Goal: Task Accomplishment & Management: Use online tool/utility

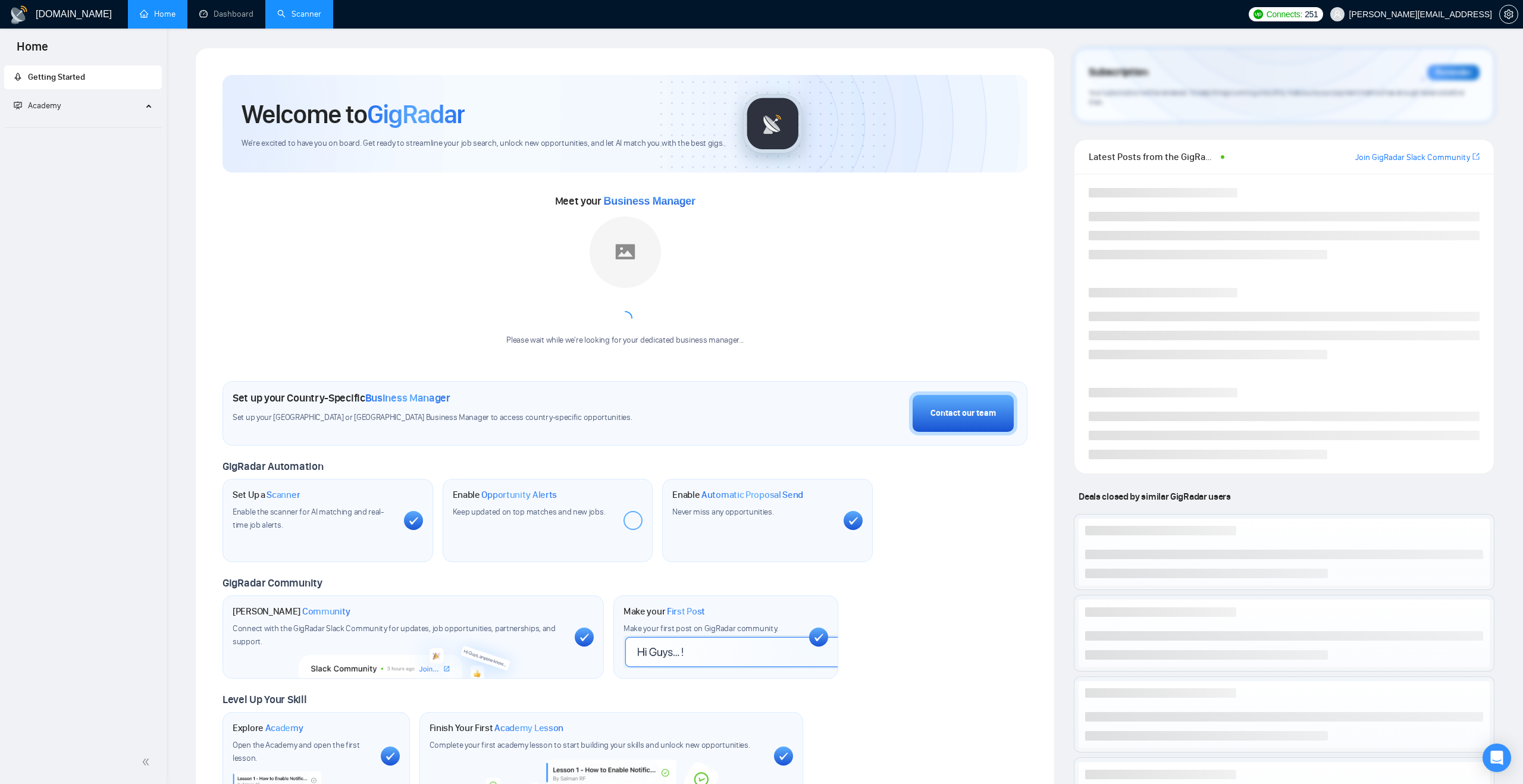
click at [303, 11] on link "Scanner" at bounding box center [299, 14] width 44 height 10
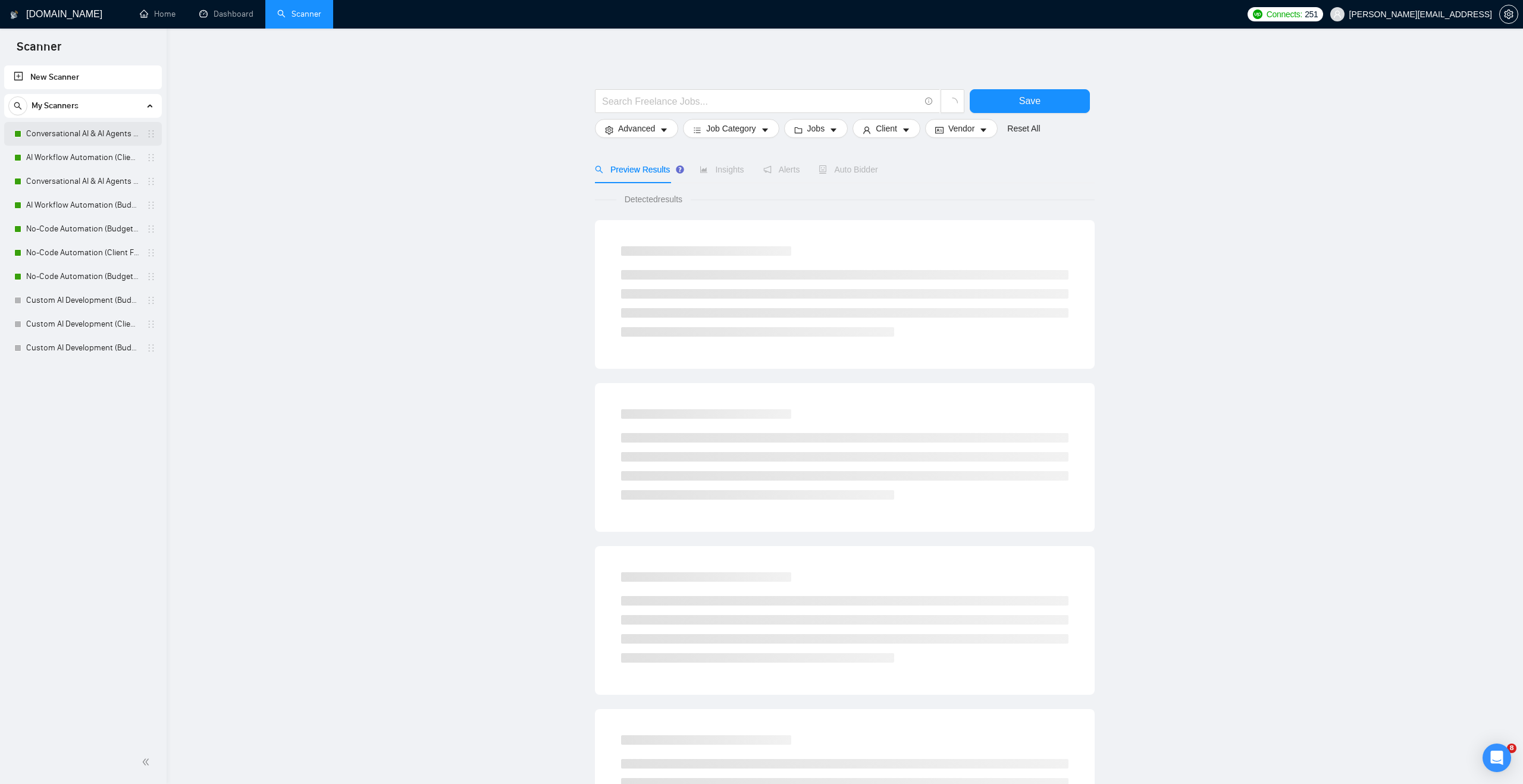
click at [107, 130] on link "Conversational AI & AI Agents (Client Filters)" at bounding box center [83, 133] width 113 height 24
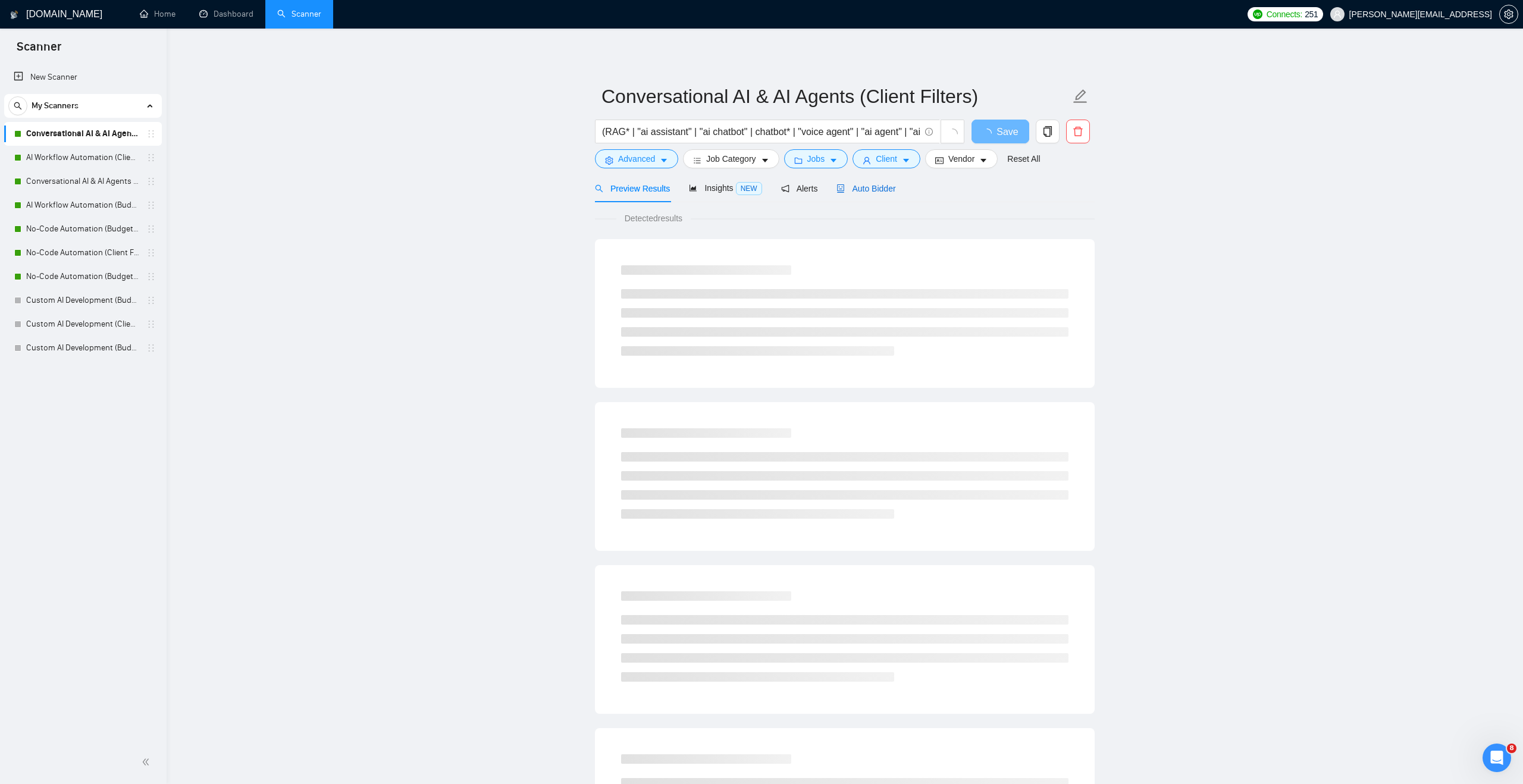
click at [870, 186] on span "Auto Bidder" at bounding box center [866, 188] width 59 height 9
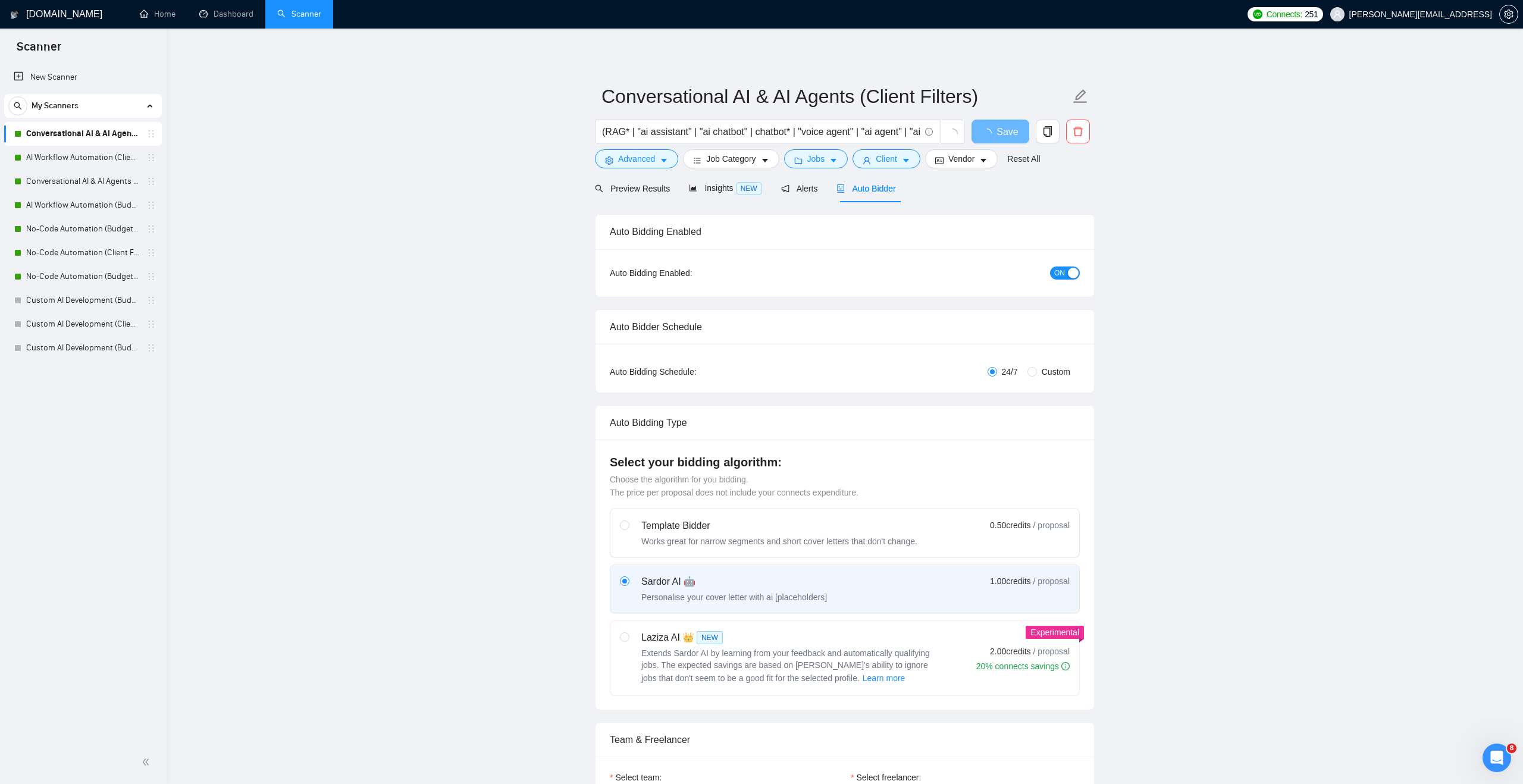
checkbox input "true"
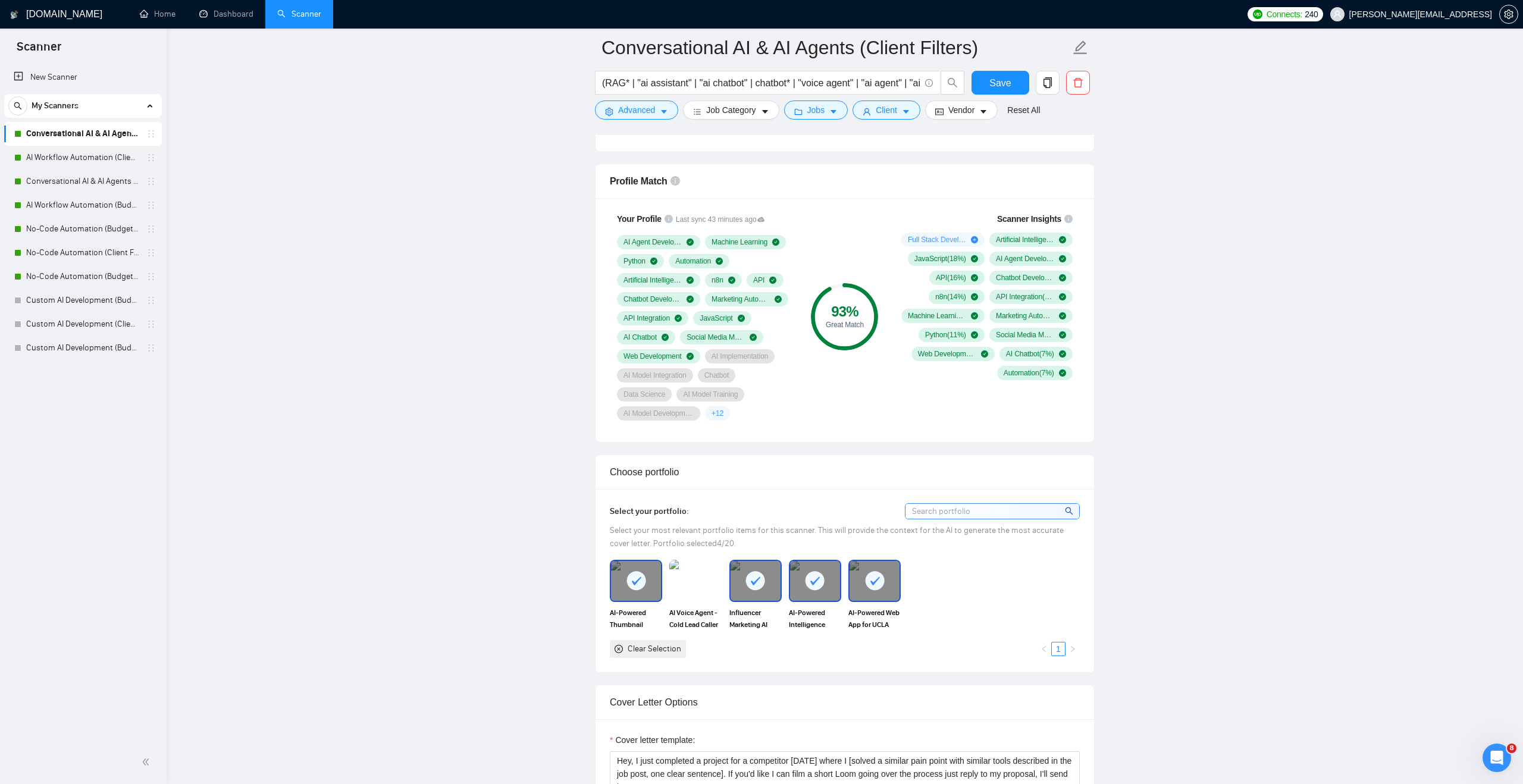
scroll to position [767, 0]
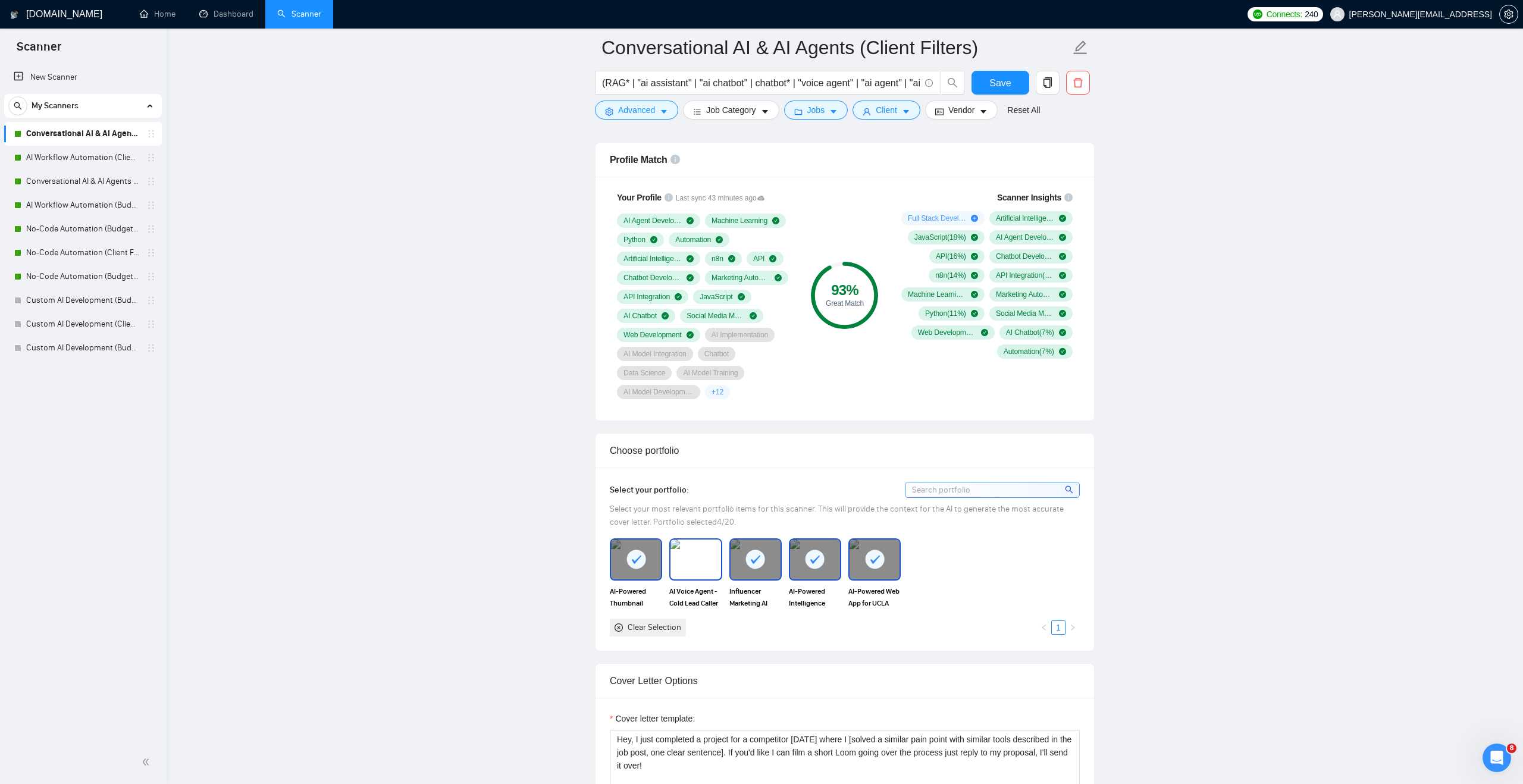
click at [694, 560] on img at bounding box center [695, 558] width 50 height 39
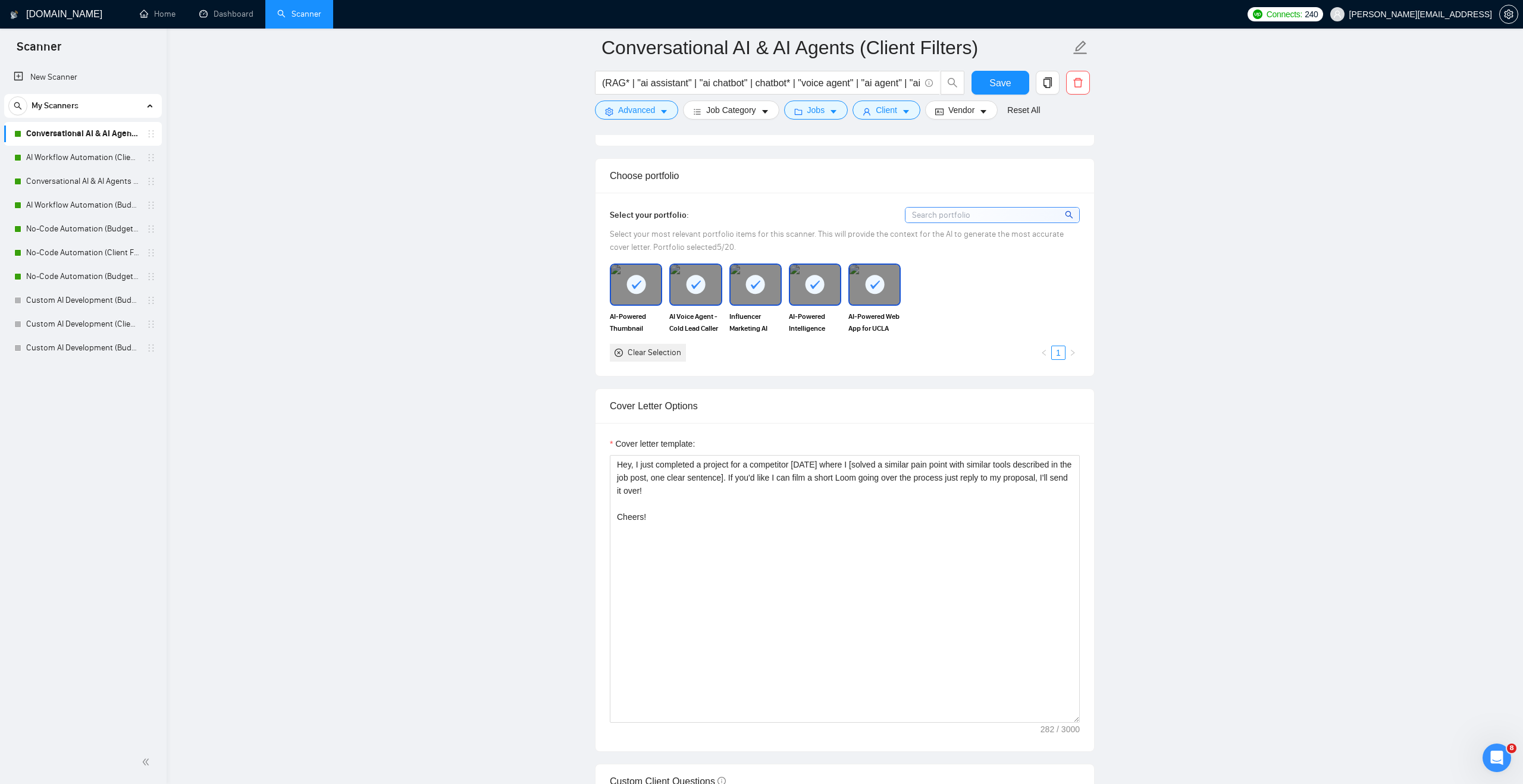
scroll to position [1068, 0]
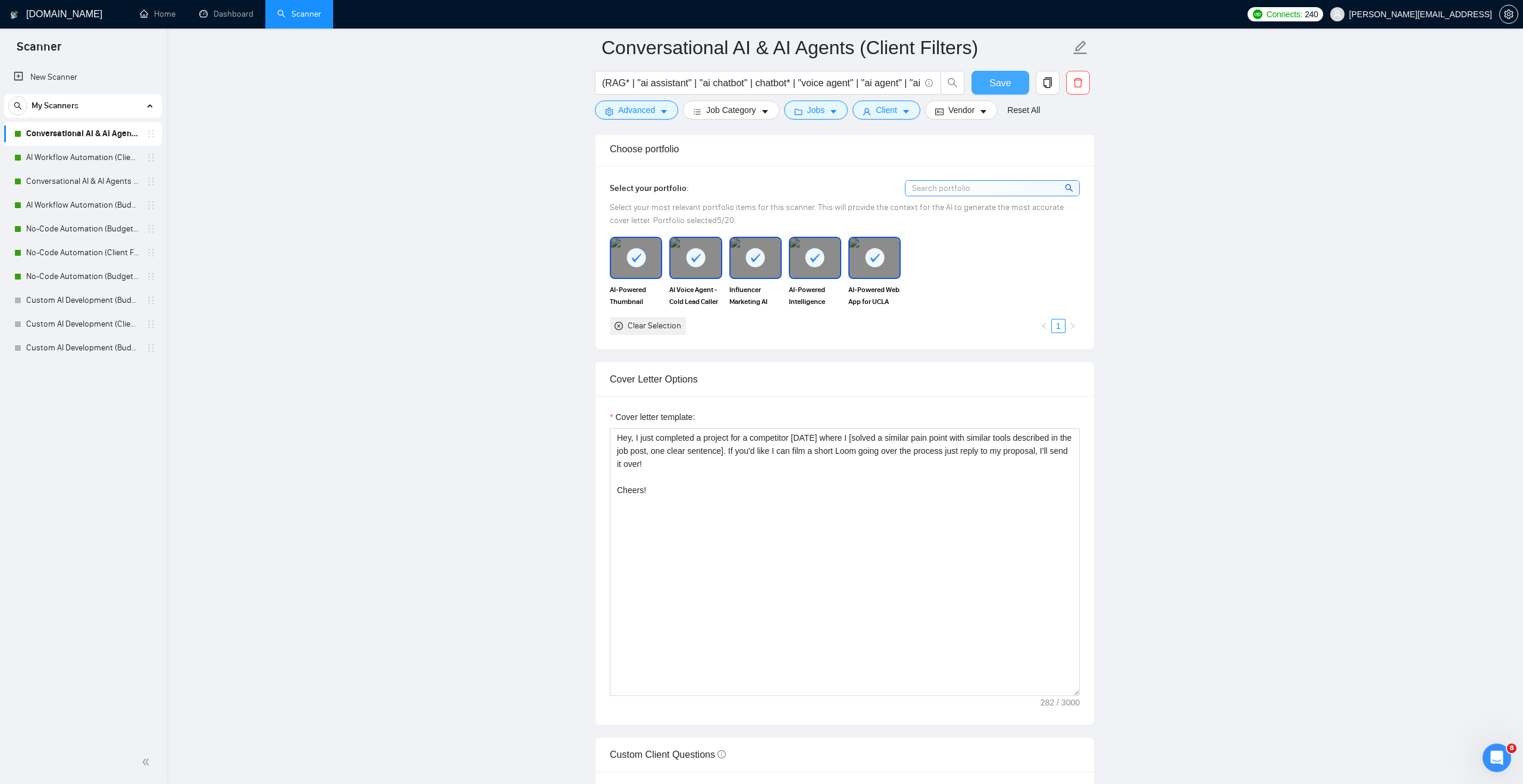
click at [1008, 80] on span "Save" at bounding box center [1000, 83] width 21 height 15
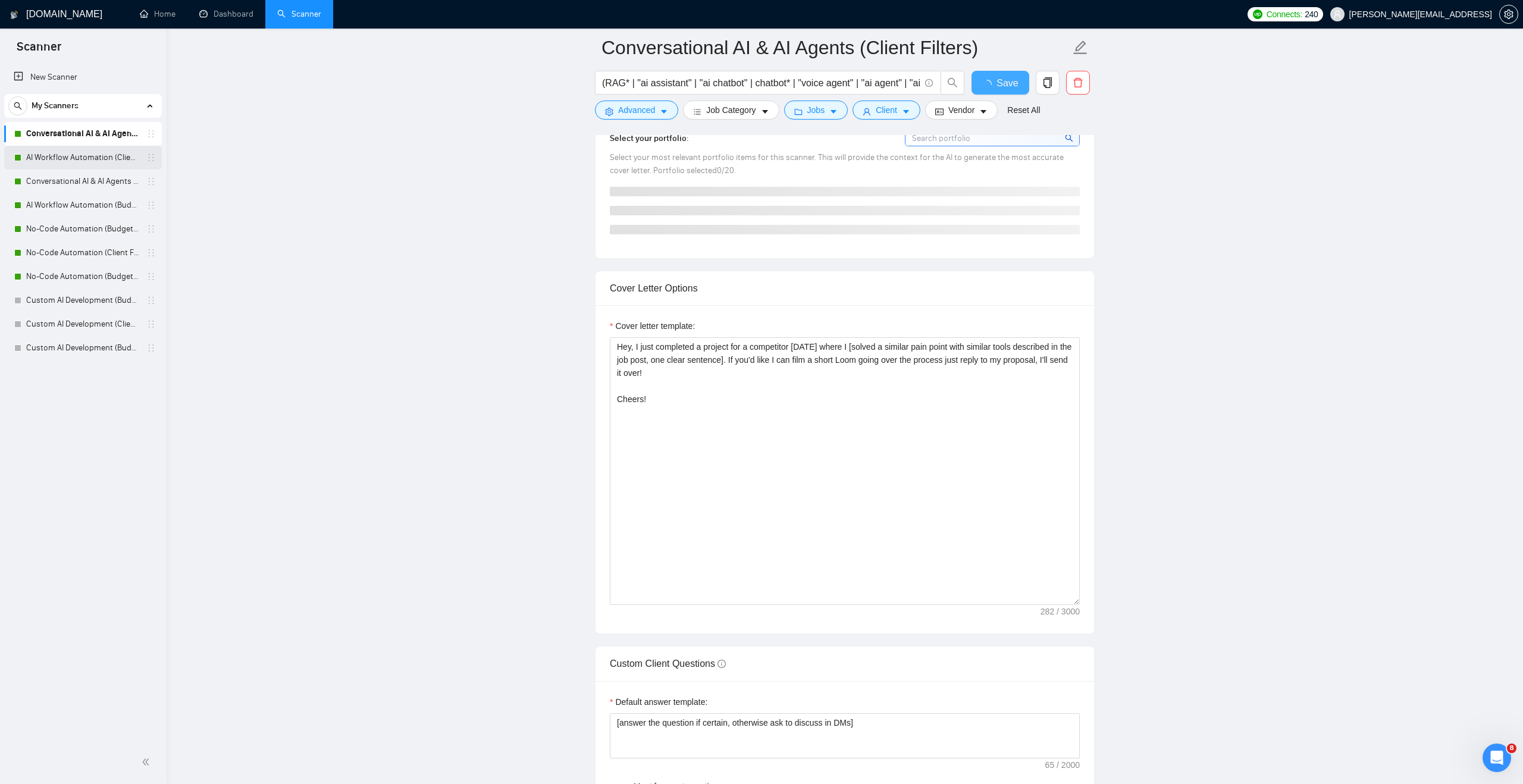
checkbox input "true"
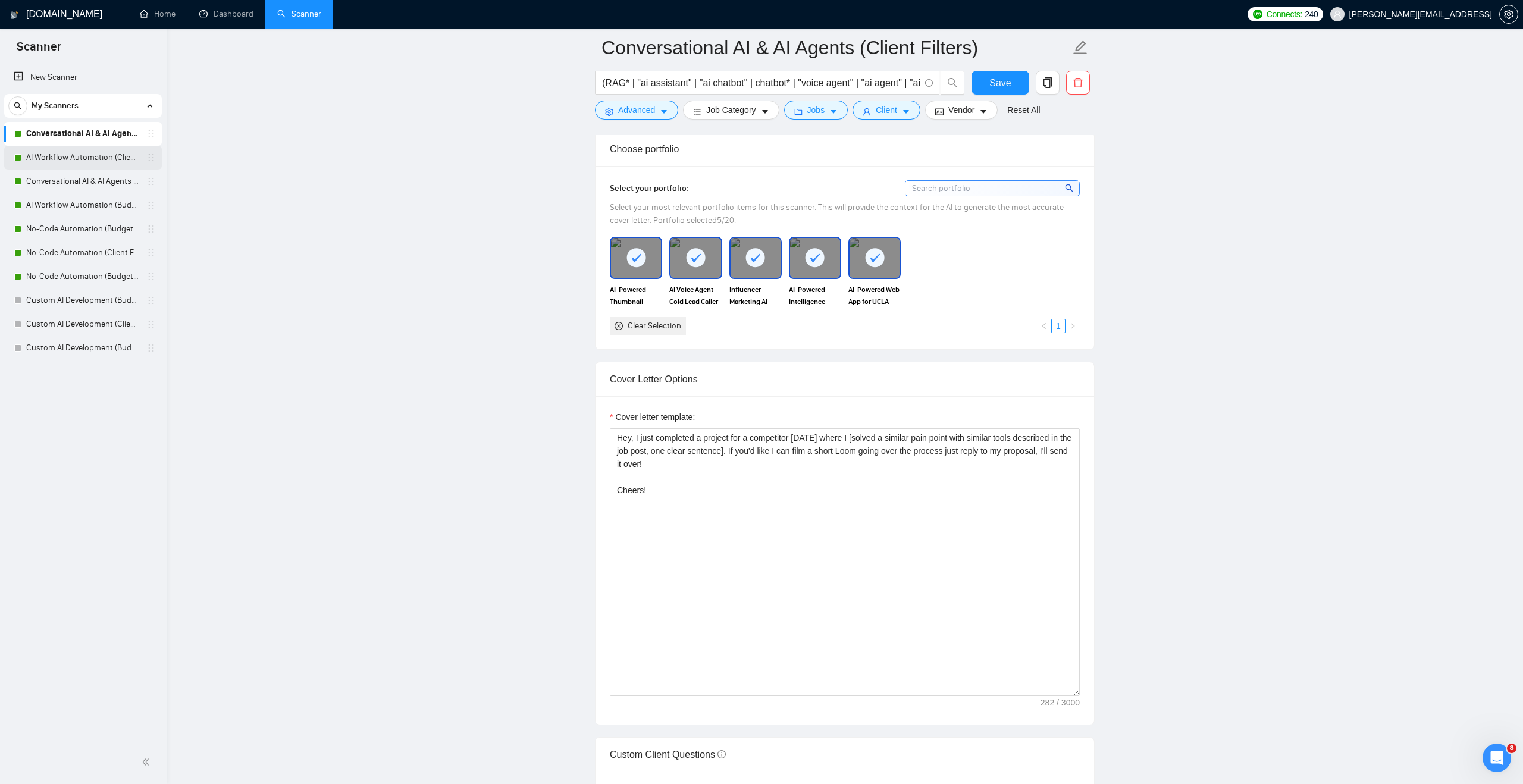
click at [123, 157] on link "AI Workflow Automation (Client Filters)" at bounding box center [83, 157] width 113 height 24
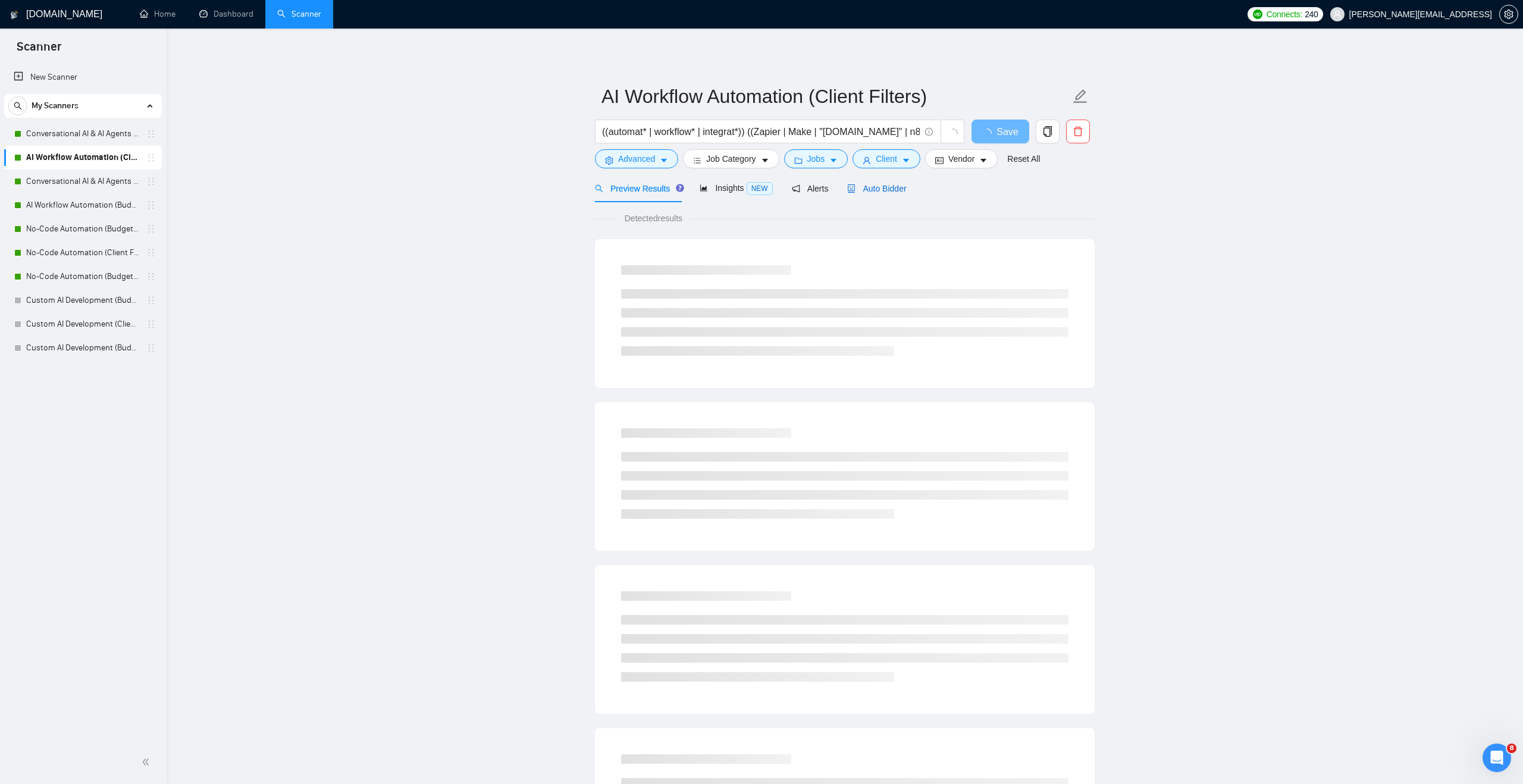
click at [873, 189] on span "Auto Bidder" at bounding box center [876, 188] width 59 height 9
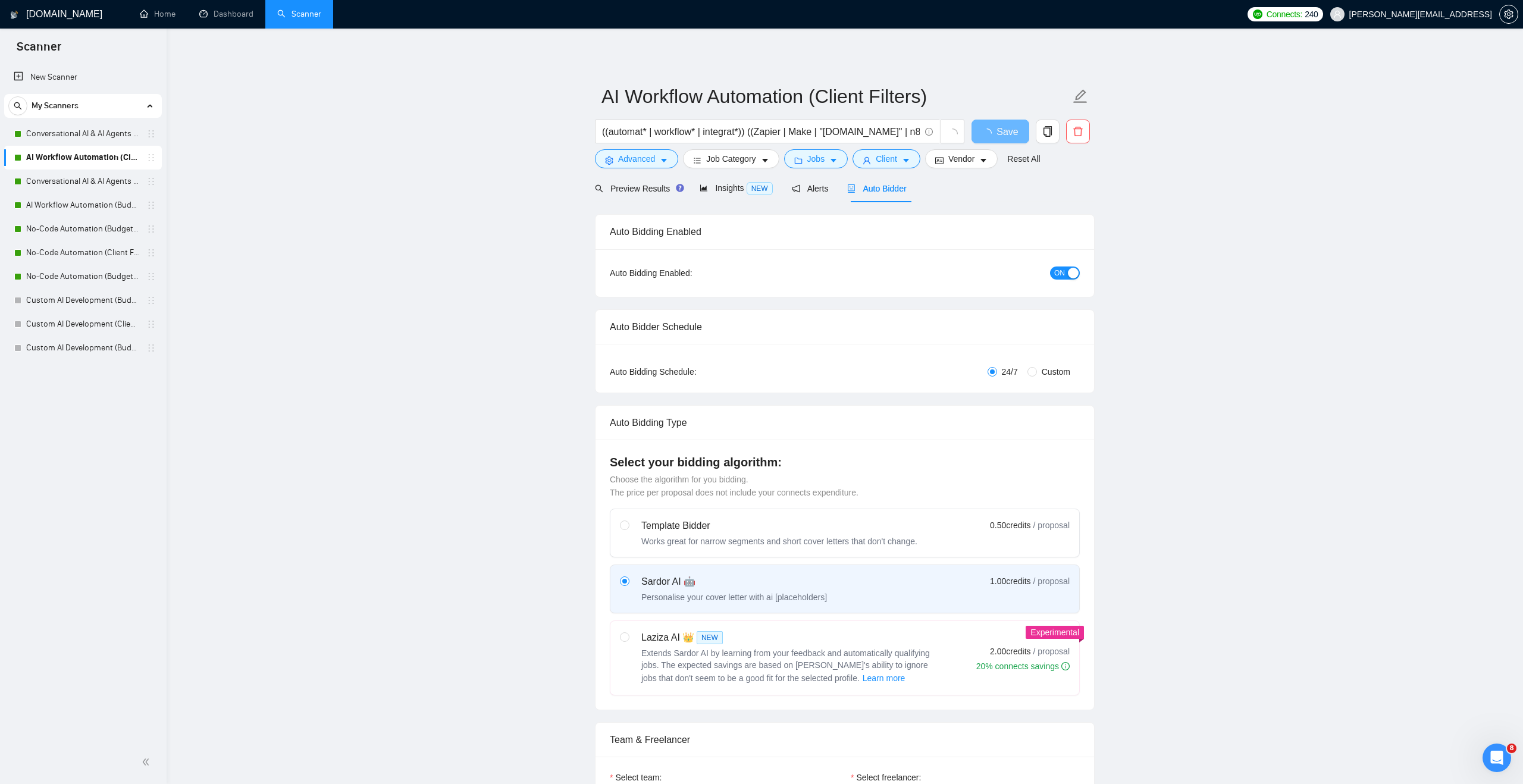
checkbox input "true"
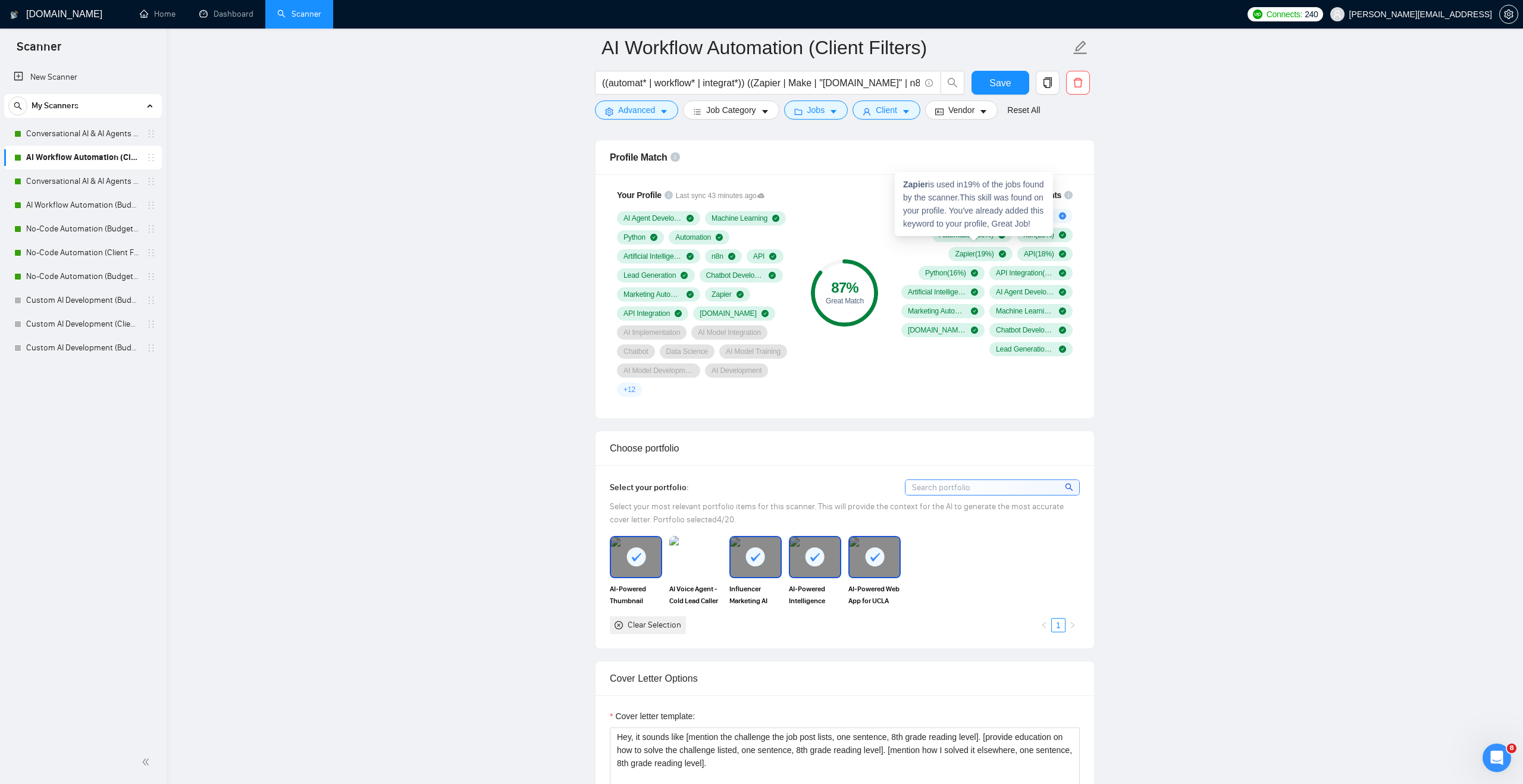
scroll to position [795, 0]
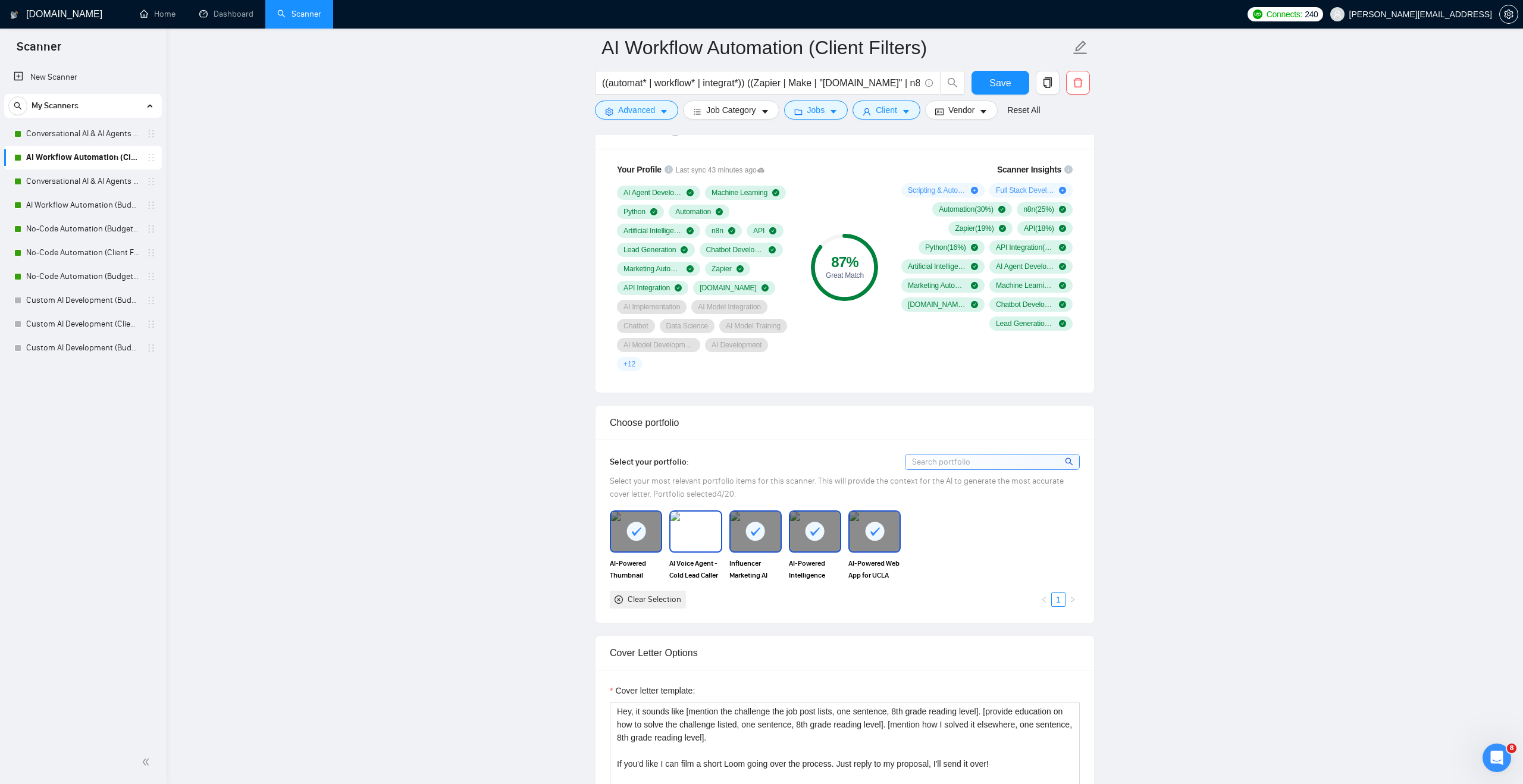
click at [695, 531] on img at bounding box center [695, 531] width 50 height 39
click at [1005, 87] on span "Save" at bounding box center [1000, 83] width 21 height 15
click at [113, 178] on link "Conversational AI & AI Agents (Budget Filters)" at bounding box center [83, 181] width 113 height 24
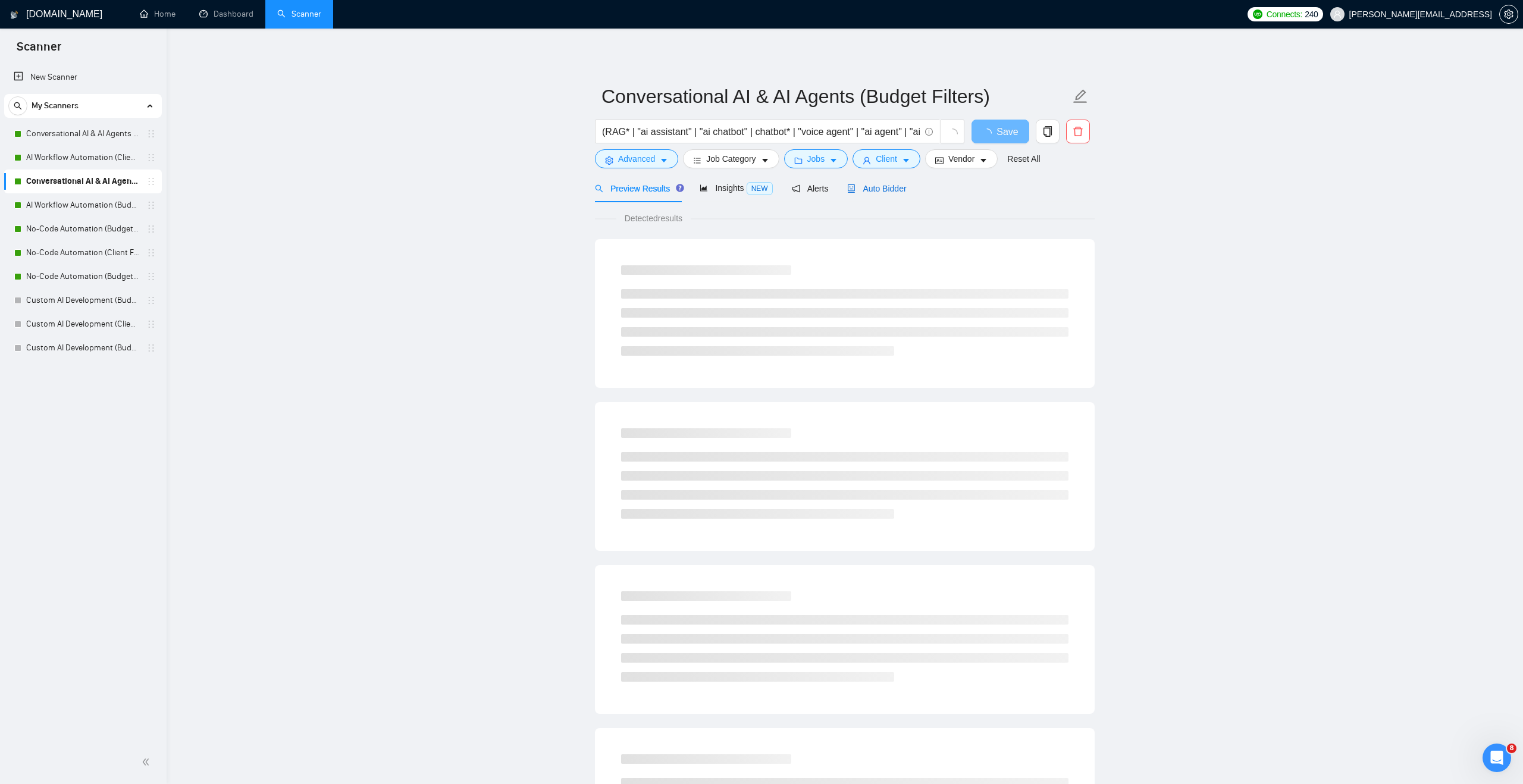
click at [906, 190] on span "Auto Bidder" at bounding box center [876, 188] width 59 height 9
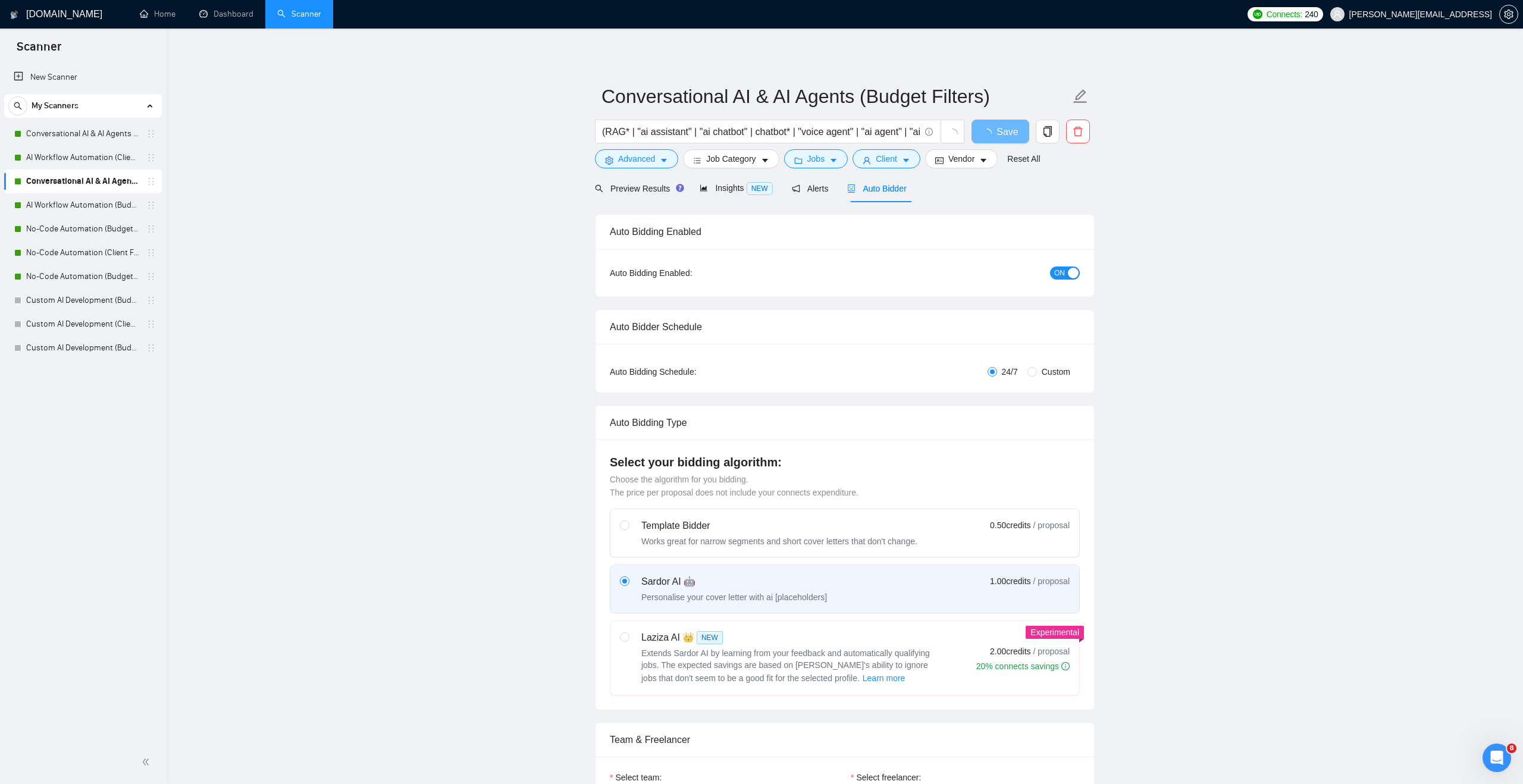
checkbox input "true"
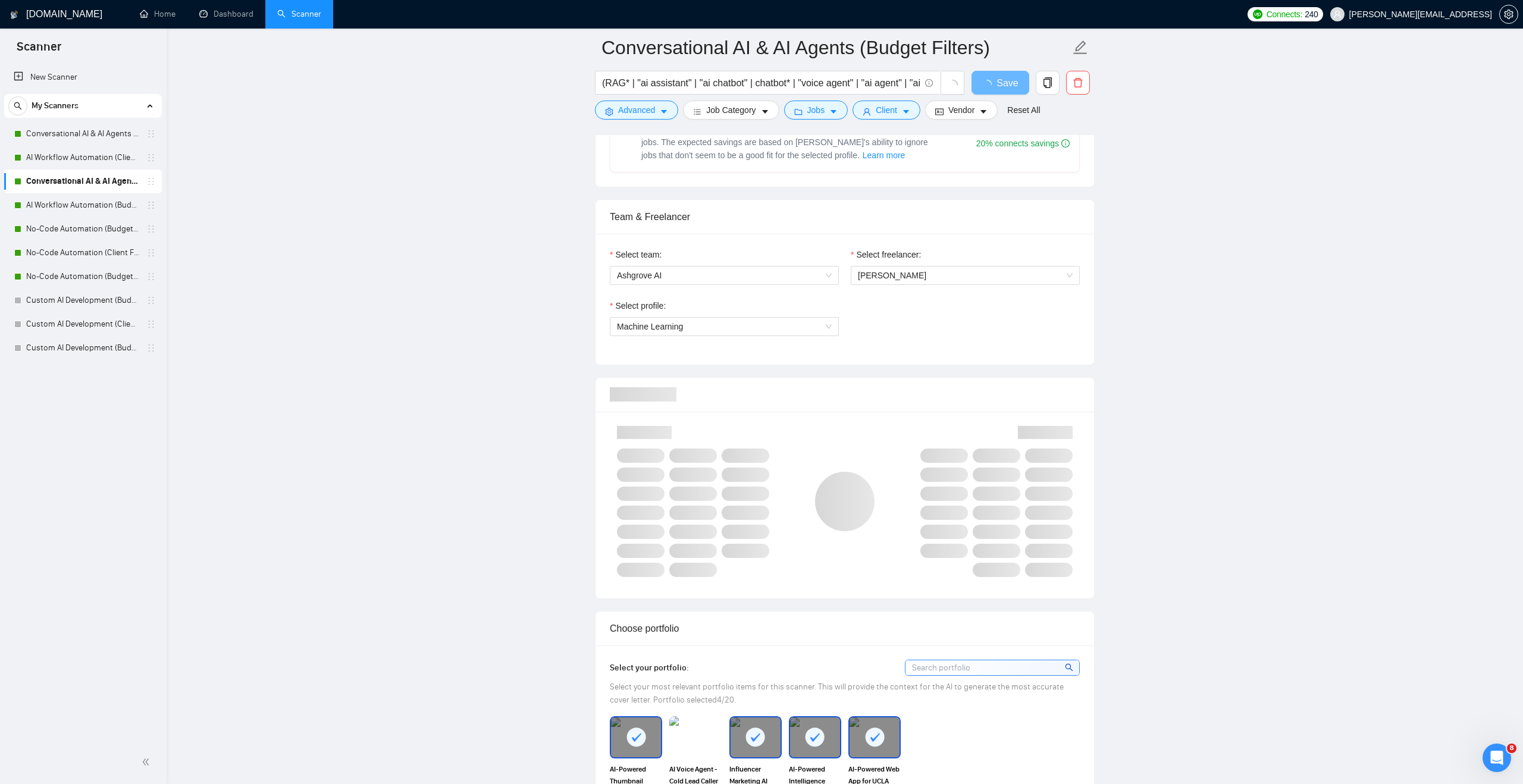
scroll to position [645, 0]
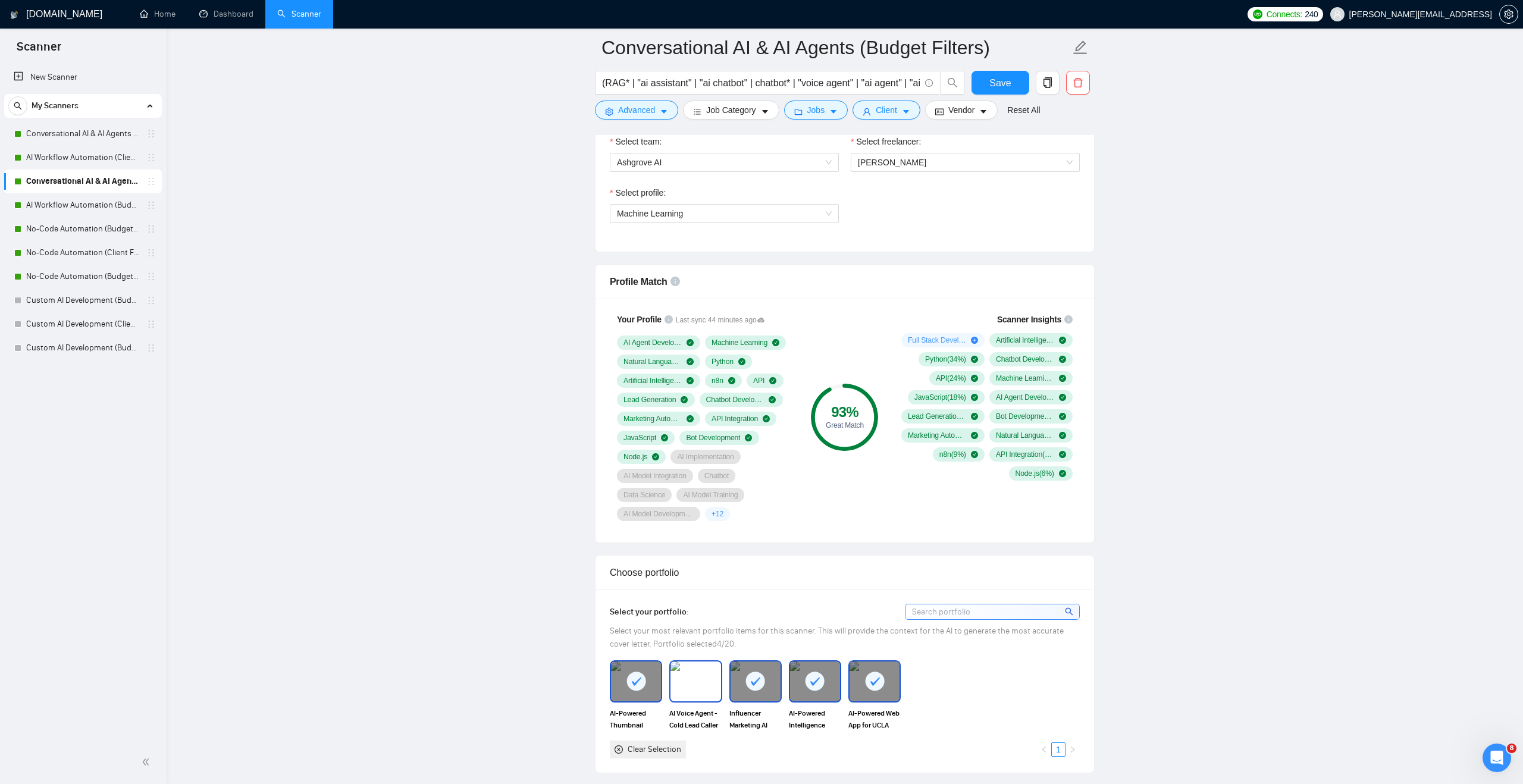
click at [697, 689] on img at bounding box center [695, 681] width 50 height 39
click at [991, 83] on span "Save" at bounding box center [1000, 83] width 21 height 15
click at [116, 207] on link "AI Workflow Automation (Budget Filters)" at bounding box center [83, 204] width 113 height 24
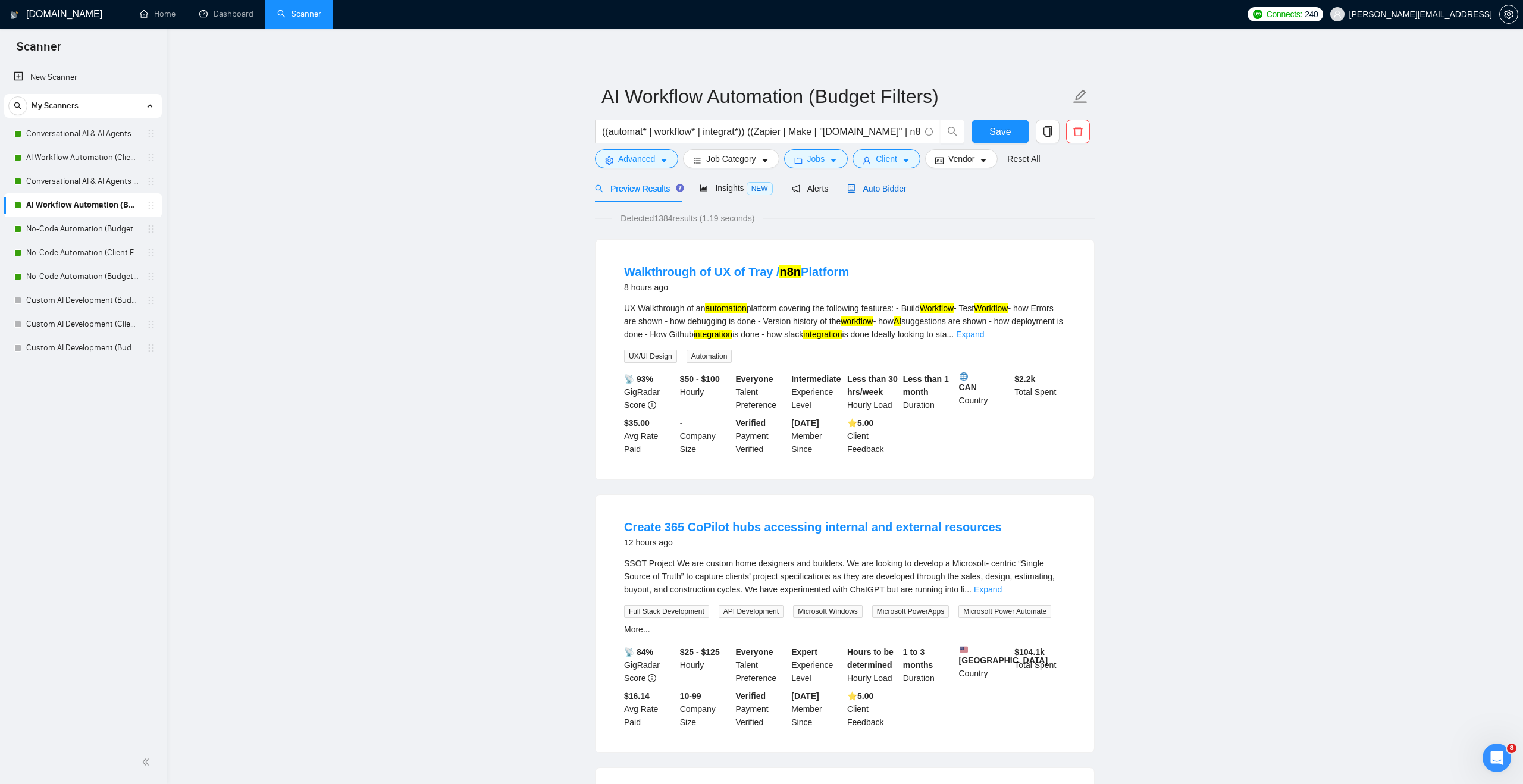
click at [861, 188] on span "Auto Bidder" at bounding box center [876, 188] width 59 height 9
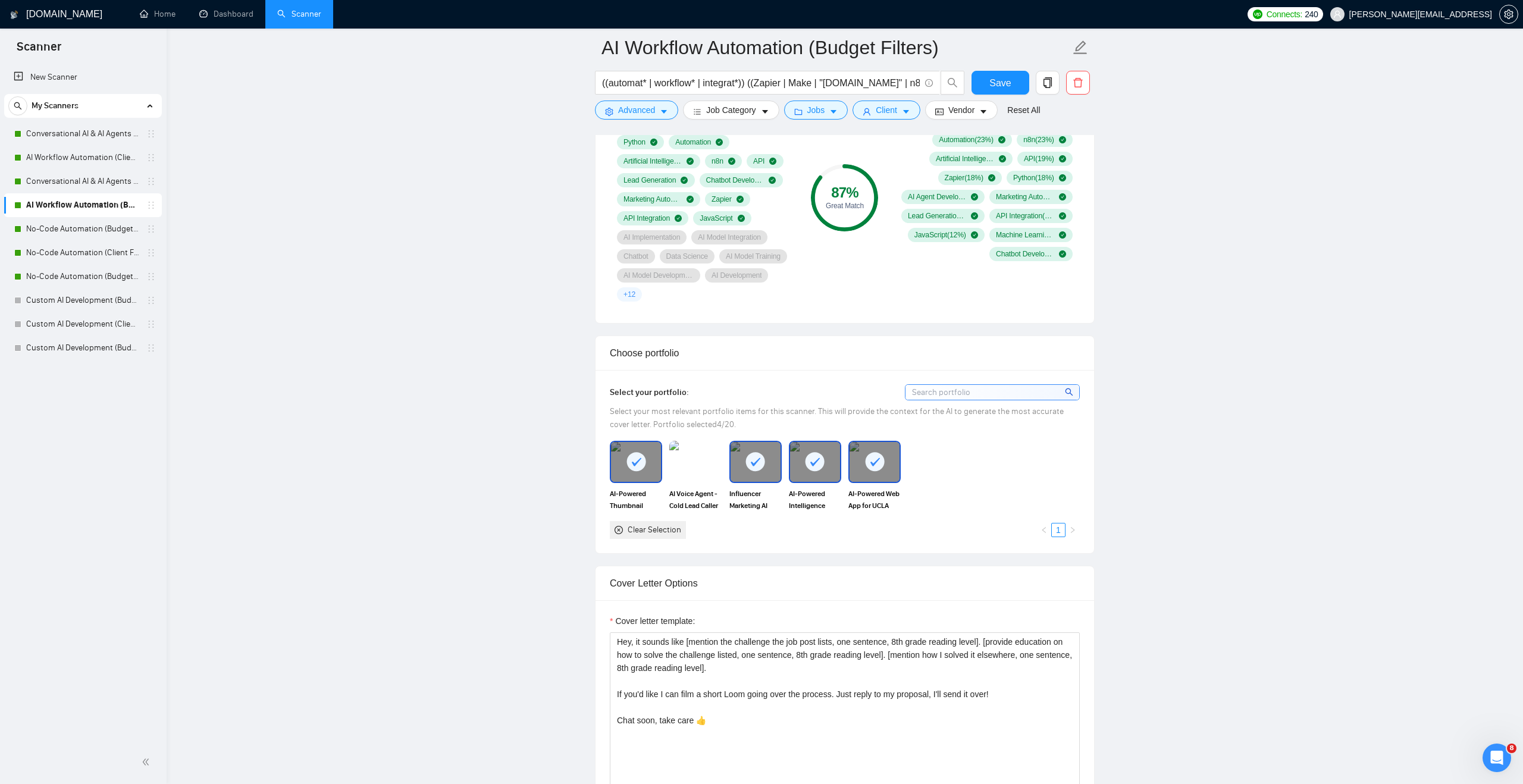
scroll to position [1103, 0]
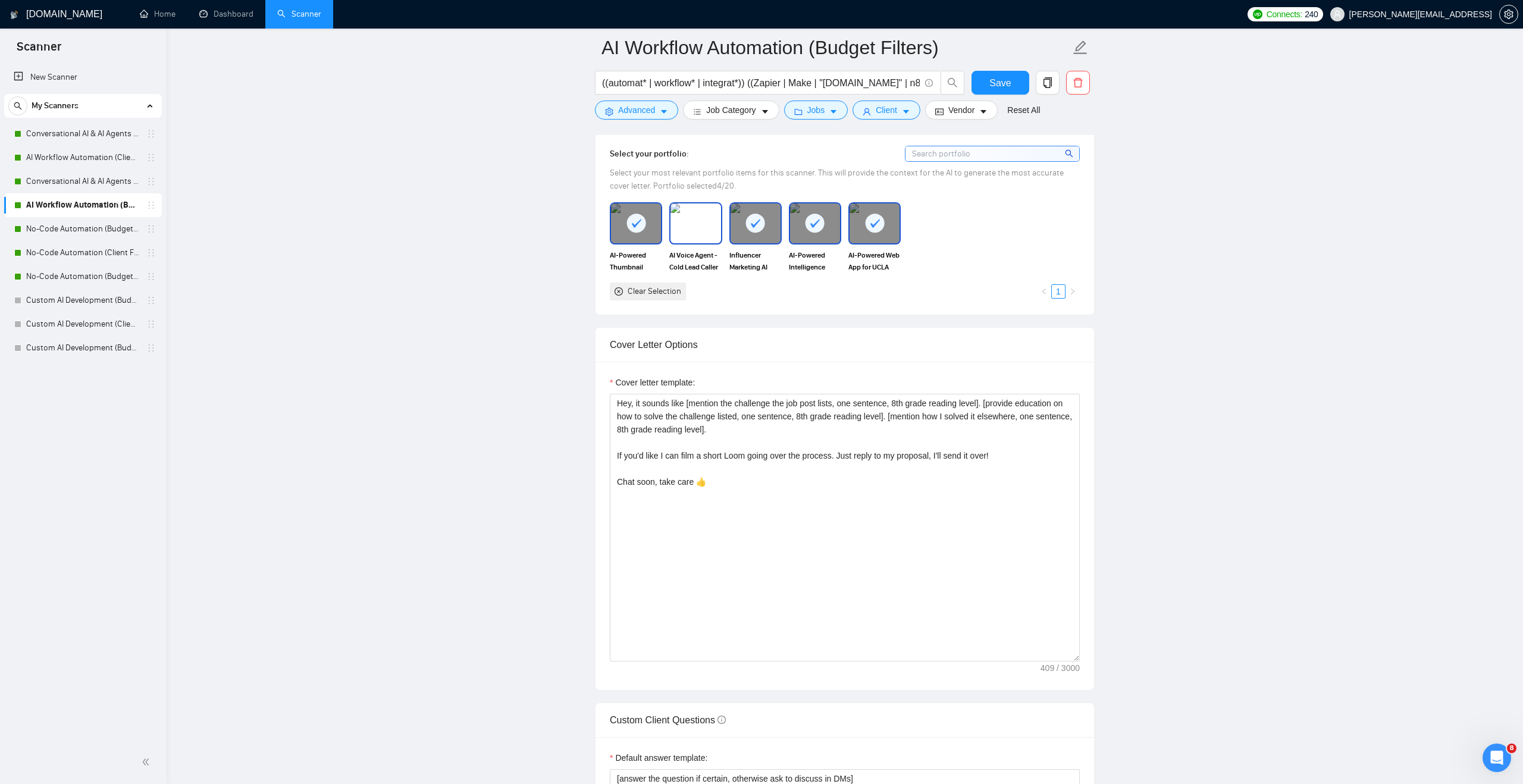
click at [707, 249] on span "AI Voice Agent - Cold Lead Caller" at bounding box center [696, 260] width 52 height 24
click at [987, 90] on button "Save" at bounding box center [1000, 82] width 57 height 24
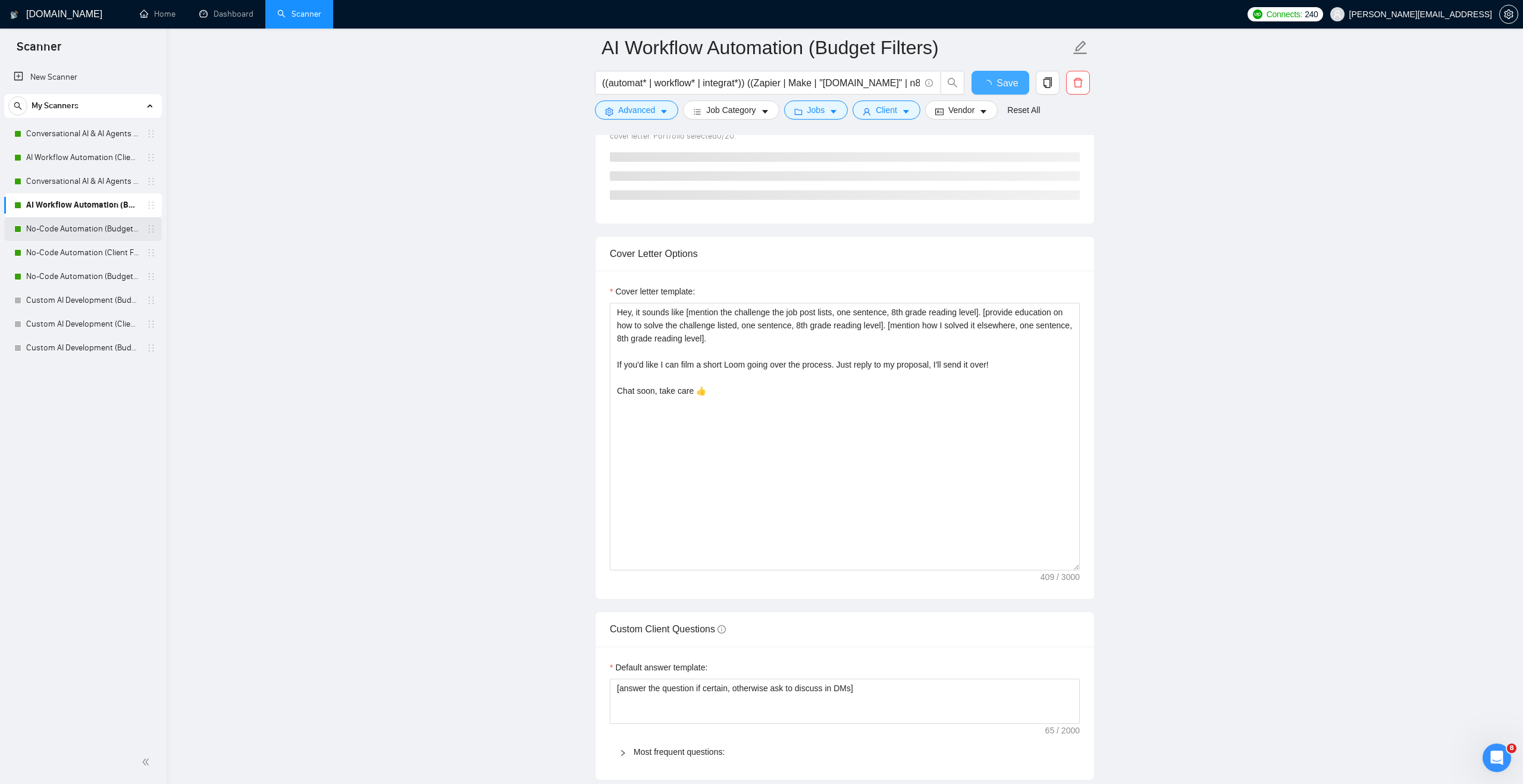
checkbox input "true"
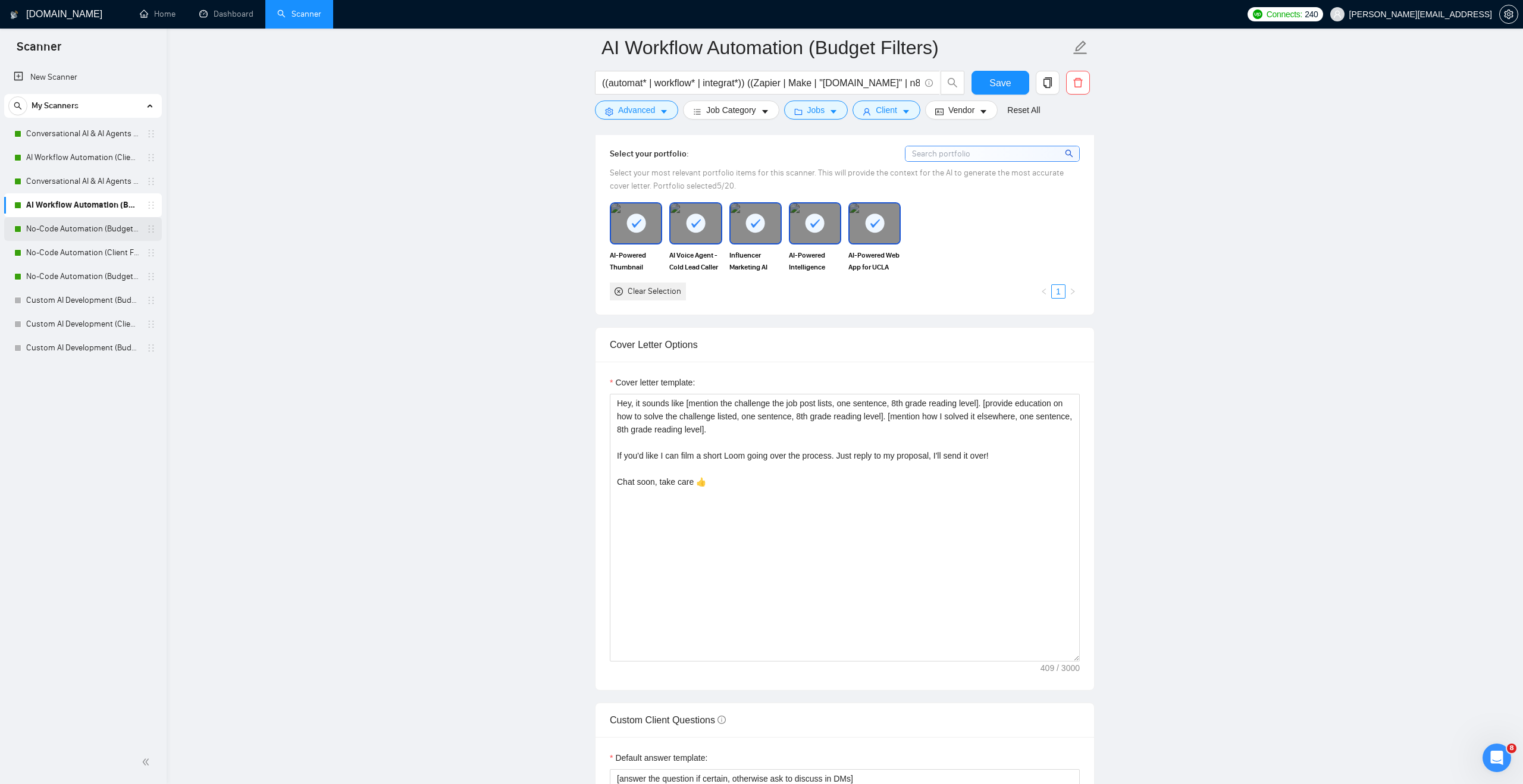
click at [102, 229] on link "No-Code Automation (Budget Filters)" at bounding box center [83, 228] width 113 height 24
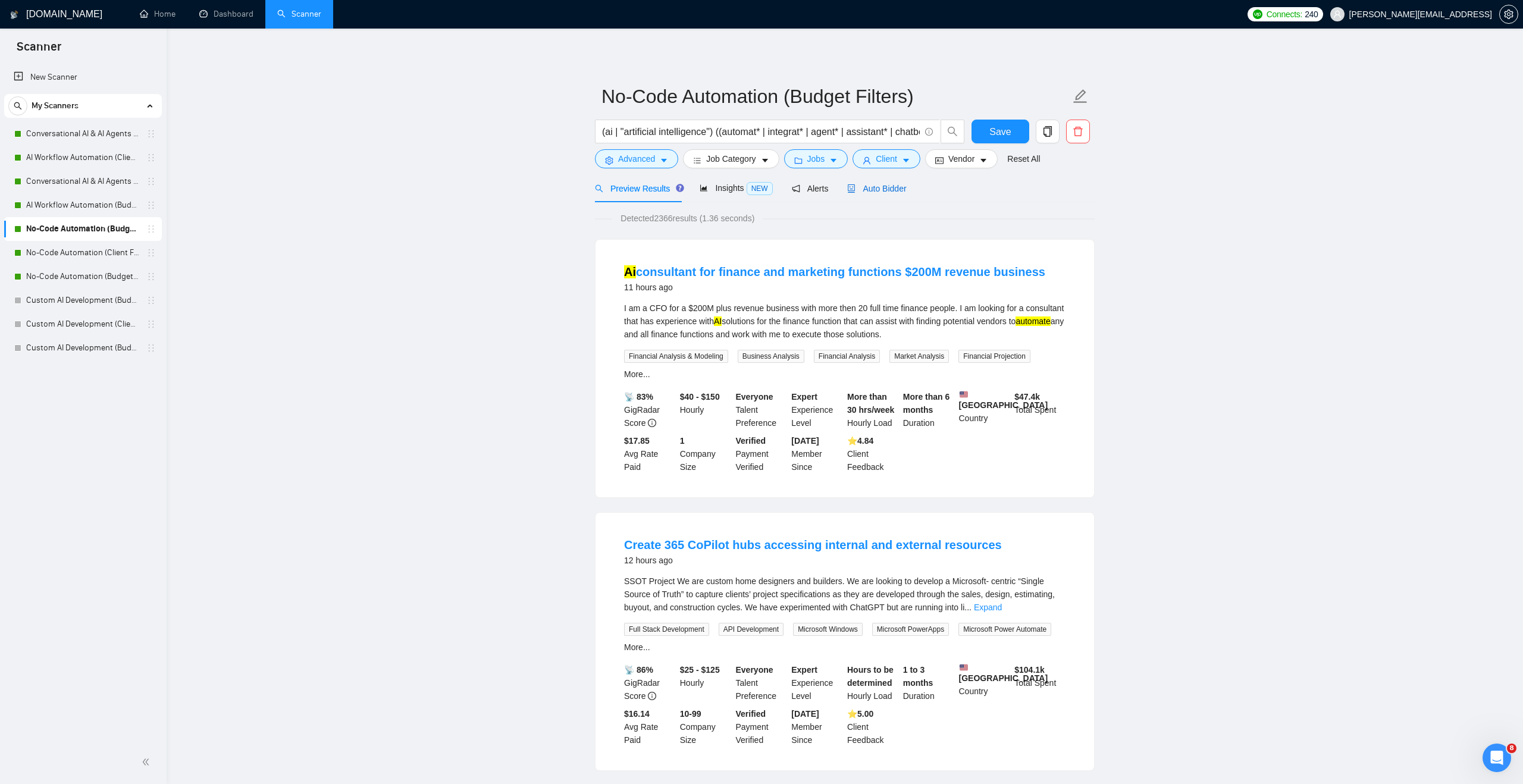
click at [864, 187] on span "Auto Bidder" at bounding box center [876, 188] width 59 height 9
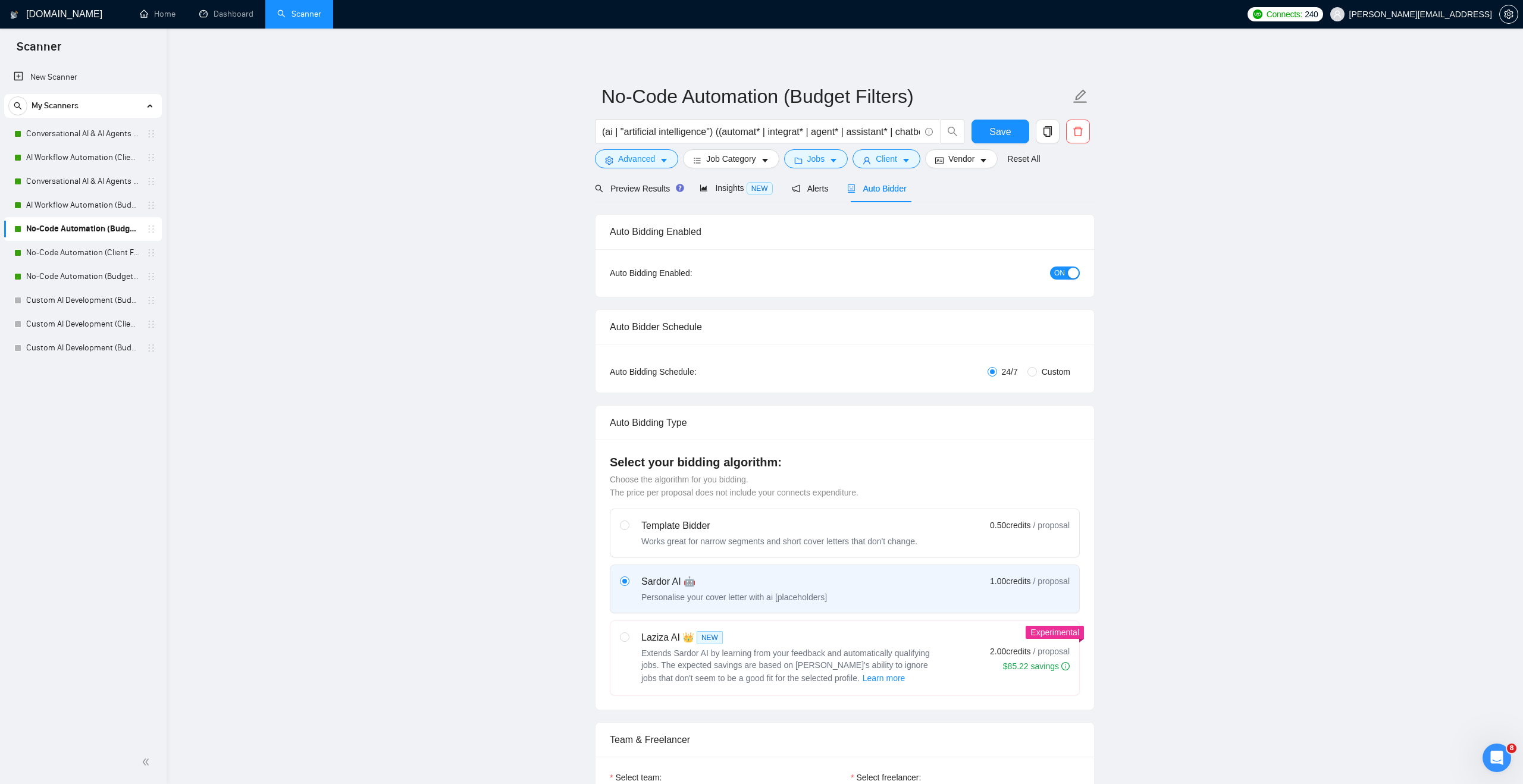
checkbox input "true"
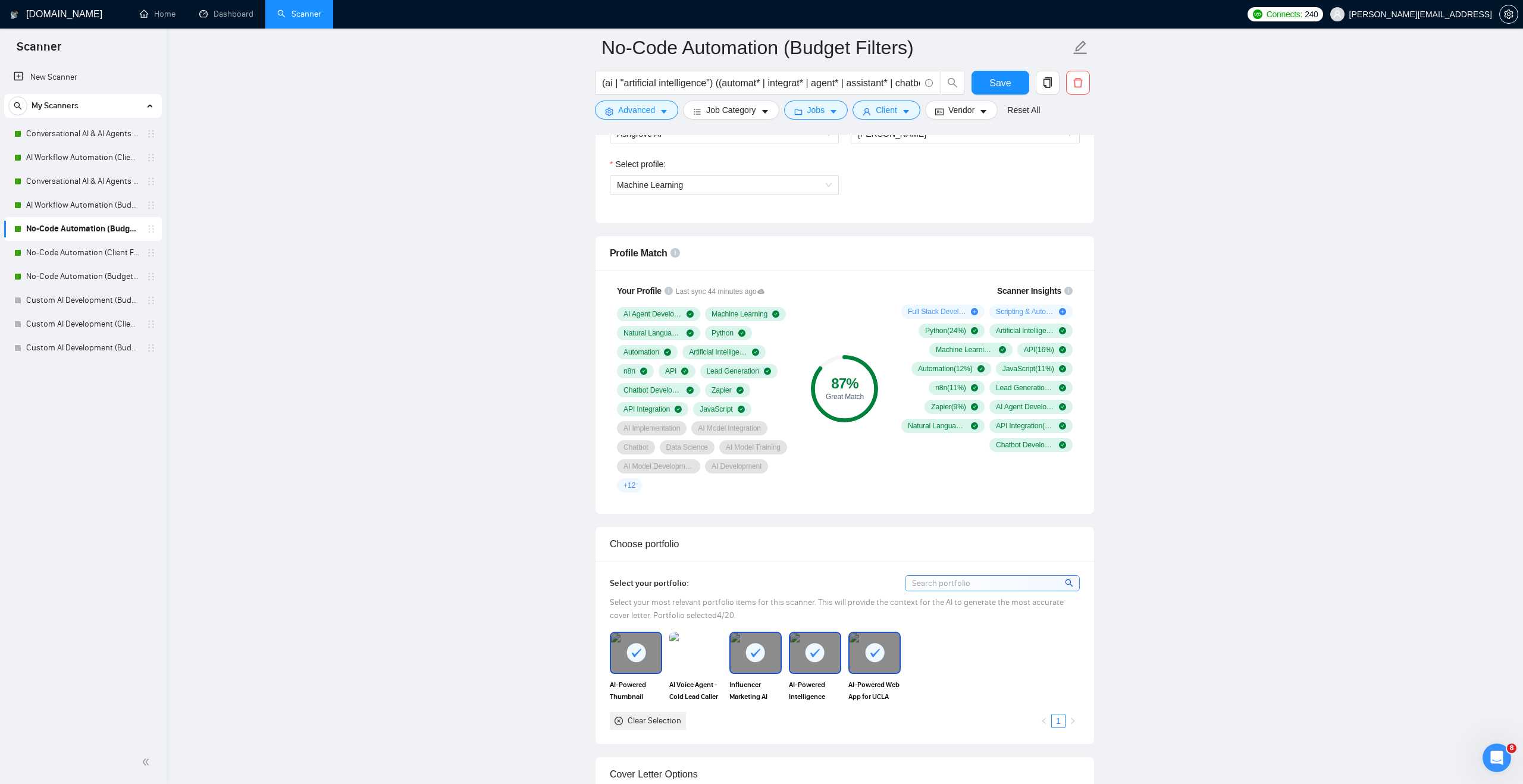
scroll to position [734, 0]
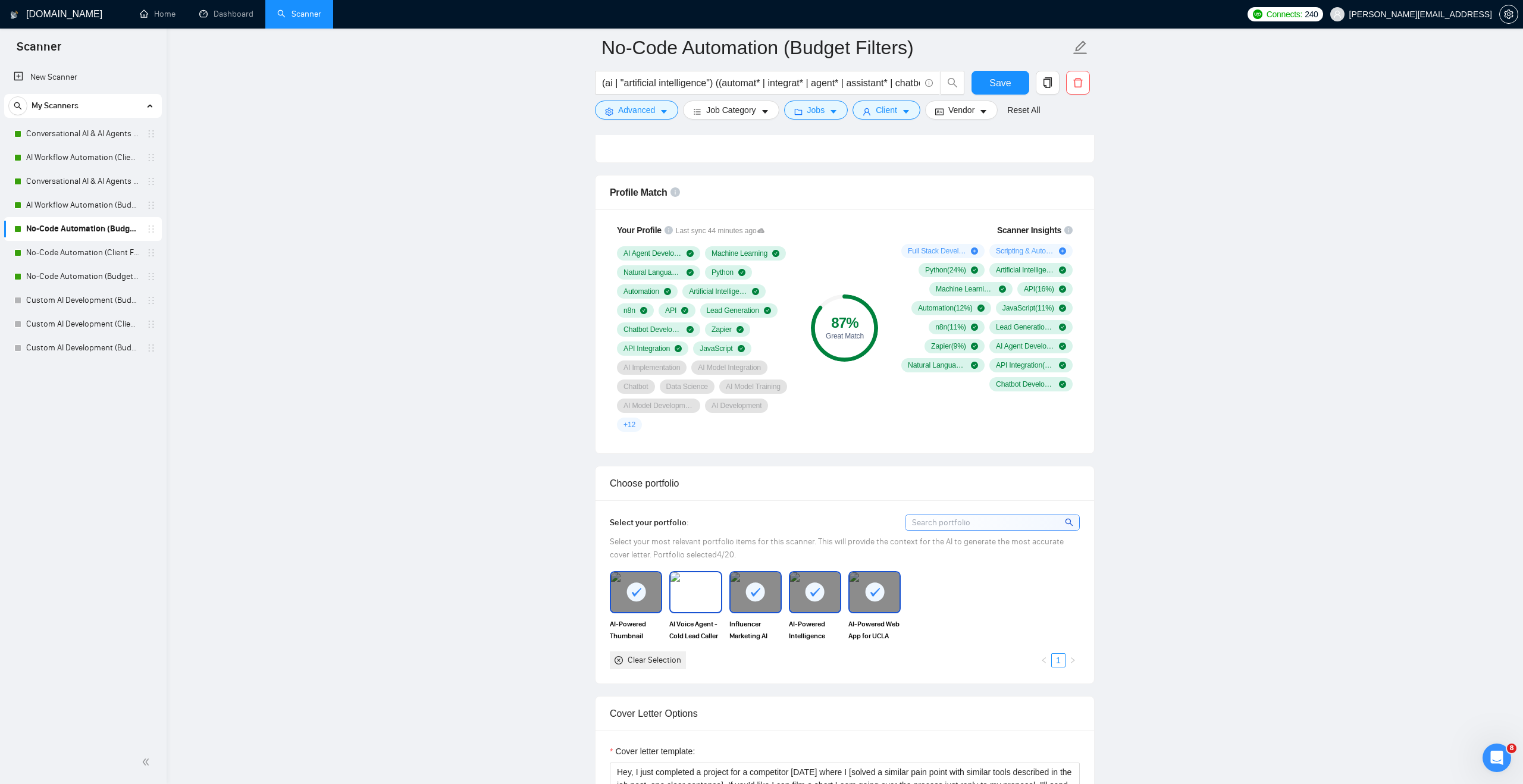
click at [690, 603] on img at bounding box center [695, 591] width 50 height 39
click at [983, 82] on button "Save" at bounding box center [1000, 82] width 57 height 24
click at [84, 256] on link "No-Code Automation (Client Filters)" at bounding box center [83, 253] width 113 height 24
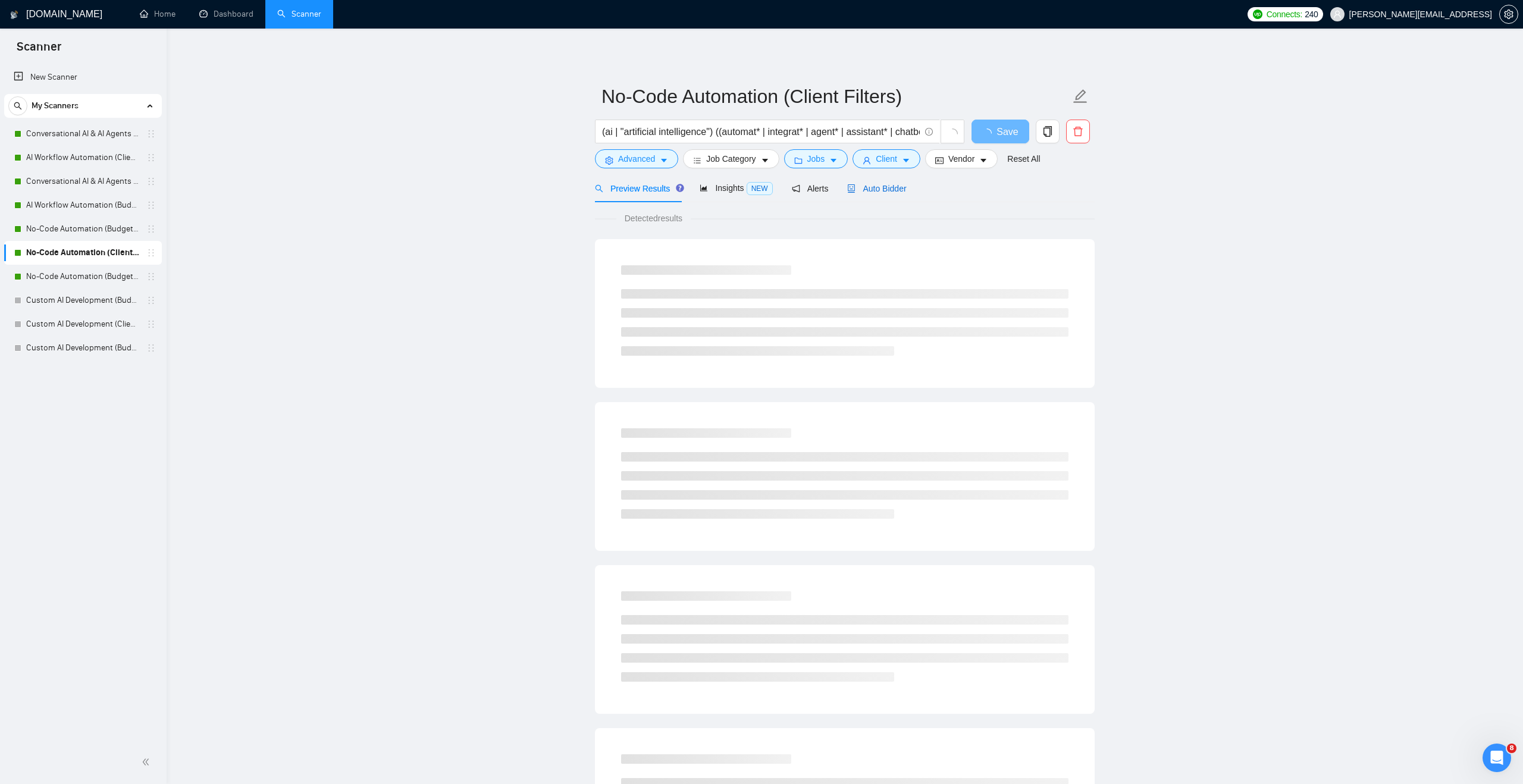
click at [865, 191] on span "Auto Bidder" at bounding box center [876, 188] width 59 height 9
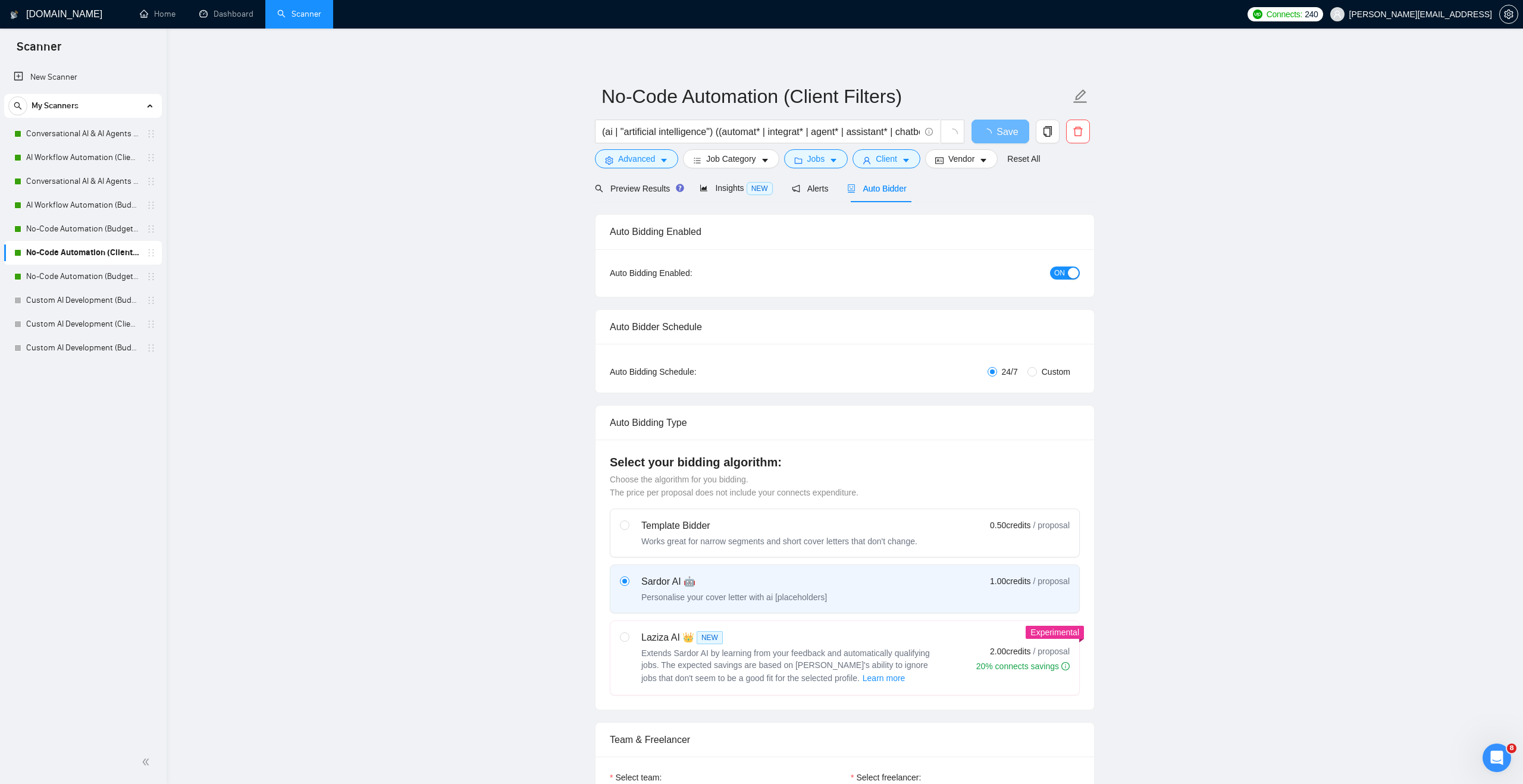
checkbox input "true"
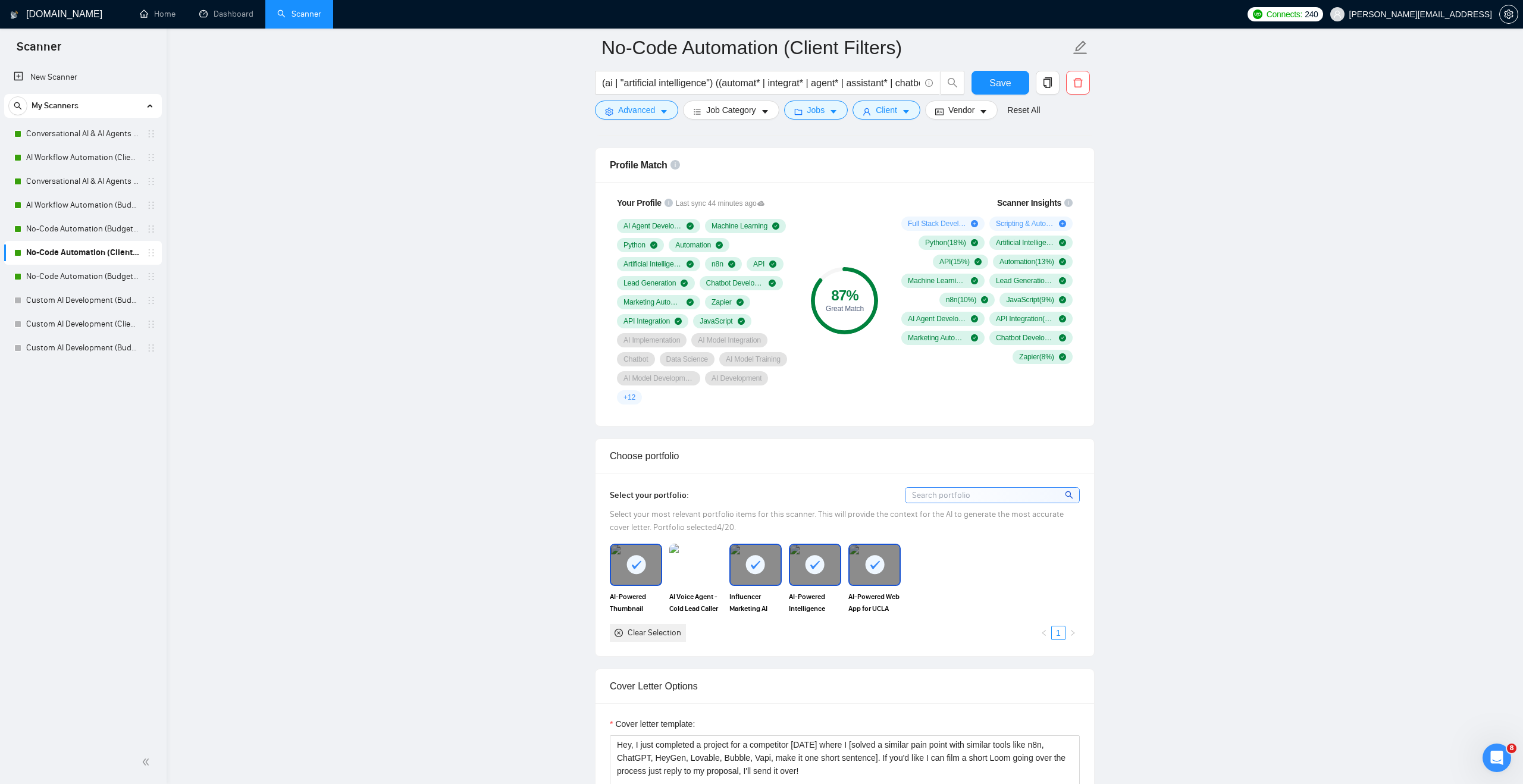
scroll to position [777, 0]
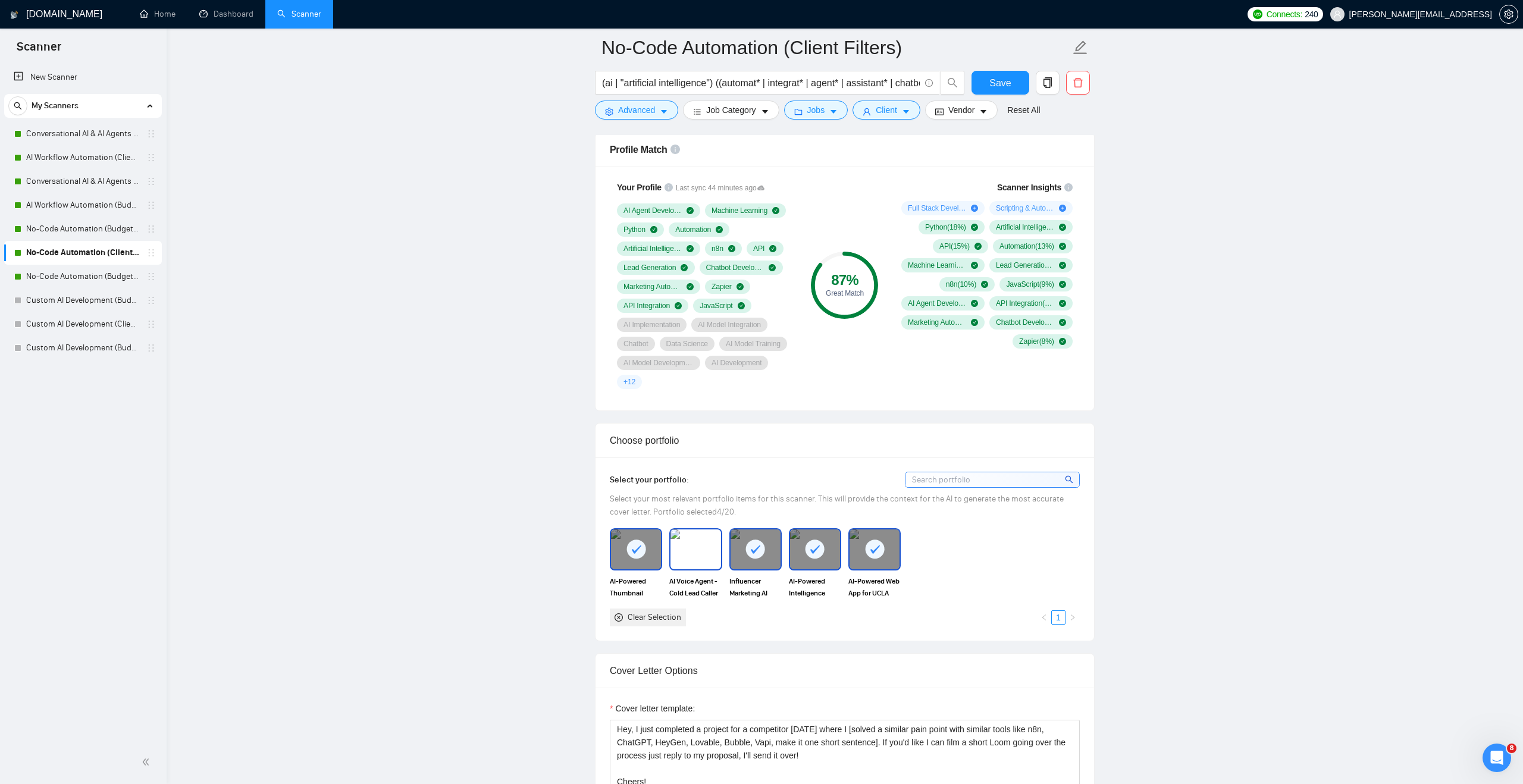
click at [676, 544] on img at bounding box center [695, 548] width 50 height 39
click at [978, 70] on button "Save" at bounding box center [1000, 82] width 57 height 24
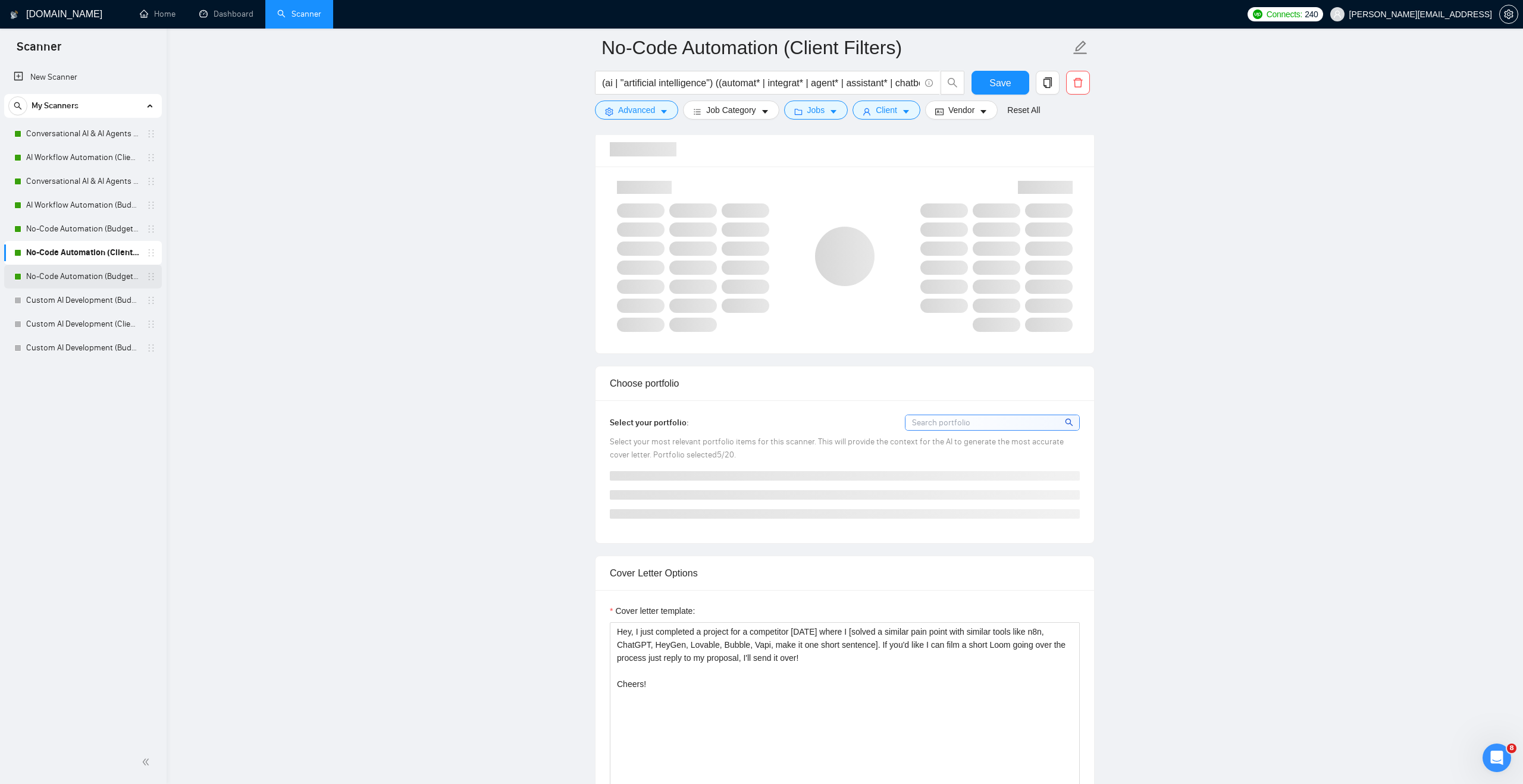
click at [60, 280] on link "No-Code Automation (Budget Filters W4, Aug)" at bounding box center [83, 276] width 113 height 24
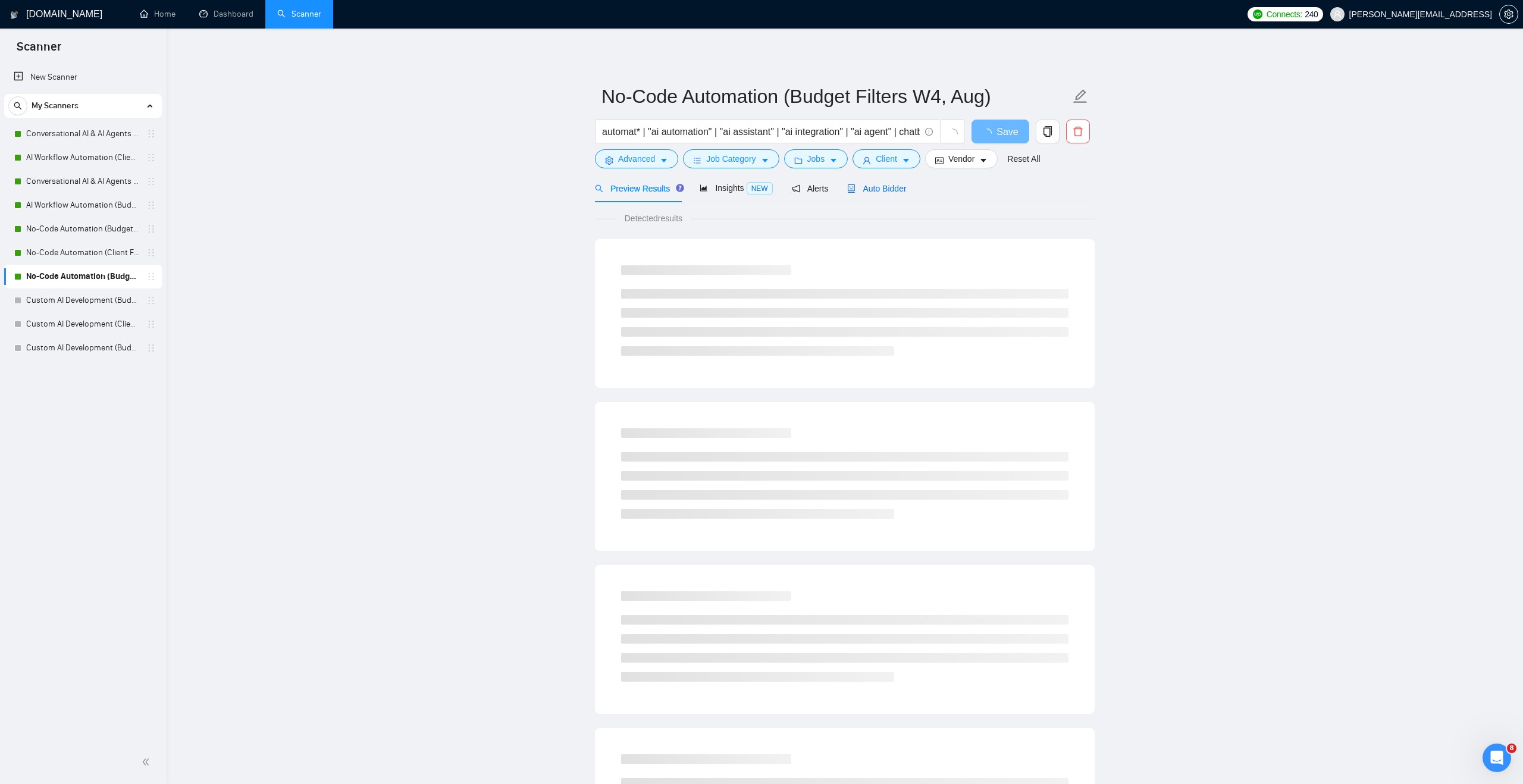
drag, startPoint x: 872, startPoint y: 192, endPoint x: 859, endPoint y: 204, distance: 17.7
click at [872, 192] on span "Auto Bidder" at bounding box center [876, 188] width 59 height 9
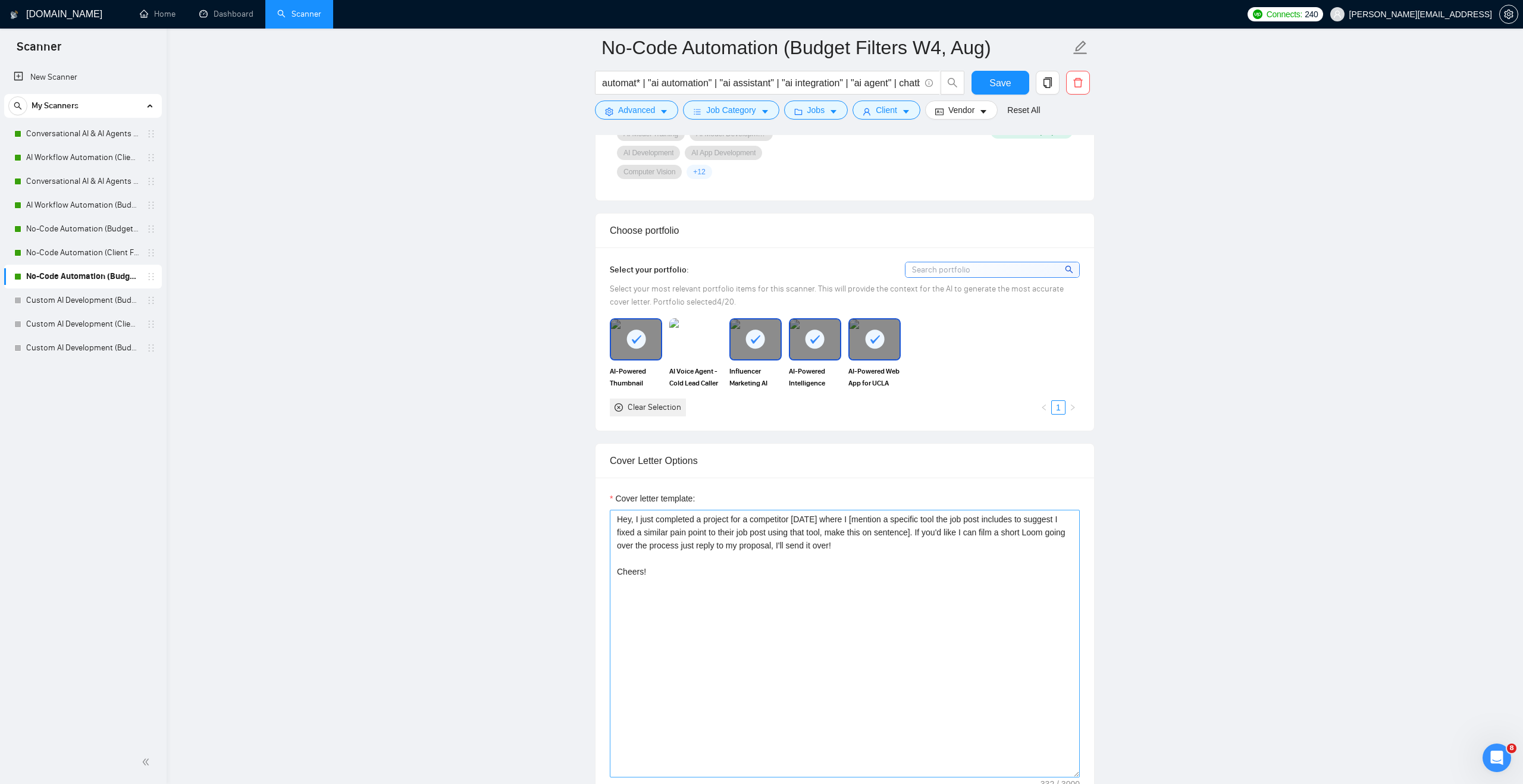
scroll to position [931, 0]
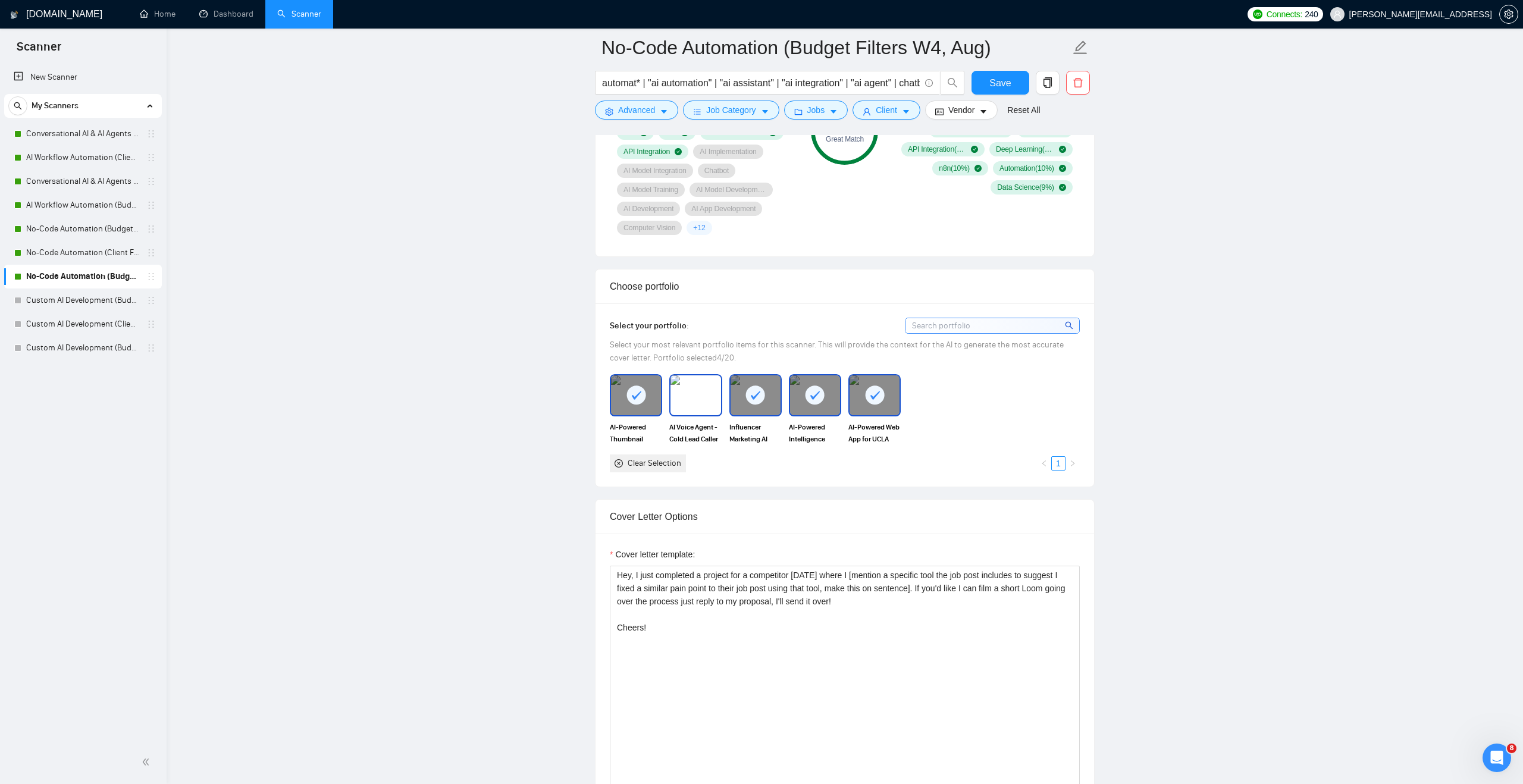
click at [699, 387] on img at bounding box center [695, 394] width 50 height 39
click at [994, 91] on button "Save" at bounding box center [1000, 82] width 57 height 24
click at [229, 19] on link "Dashboard" at bounding box center [226, 14] width 54 height 10
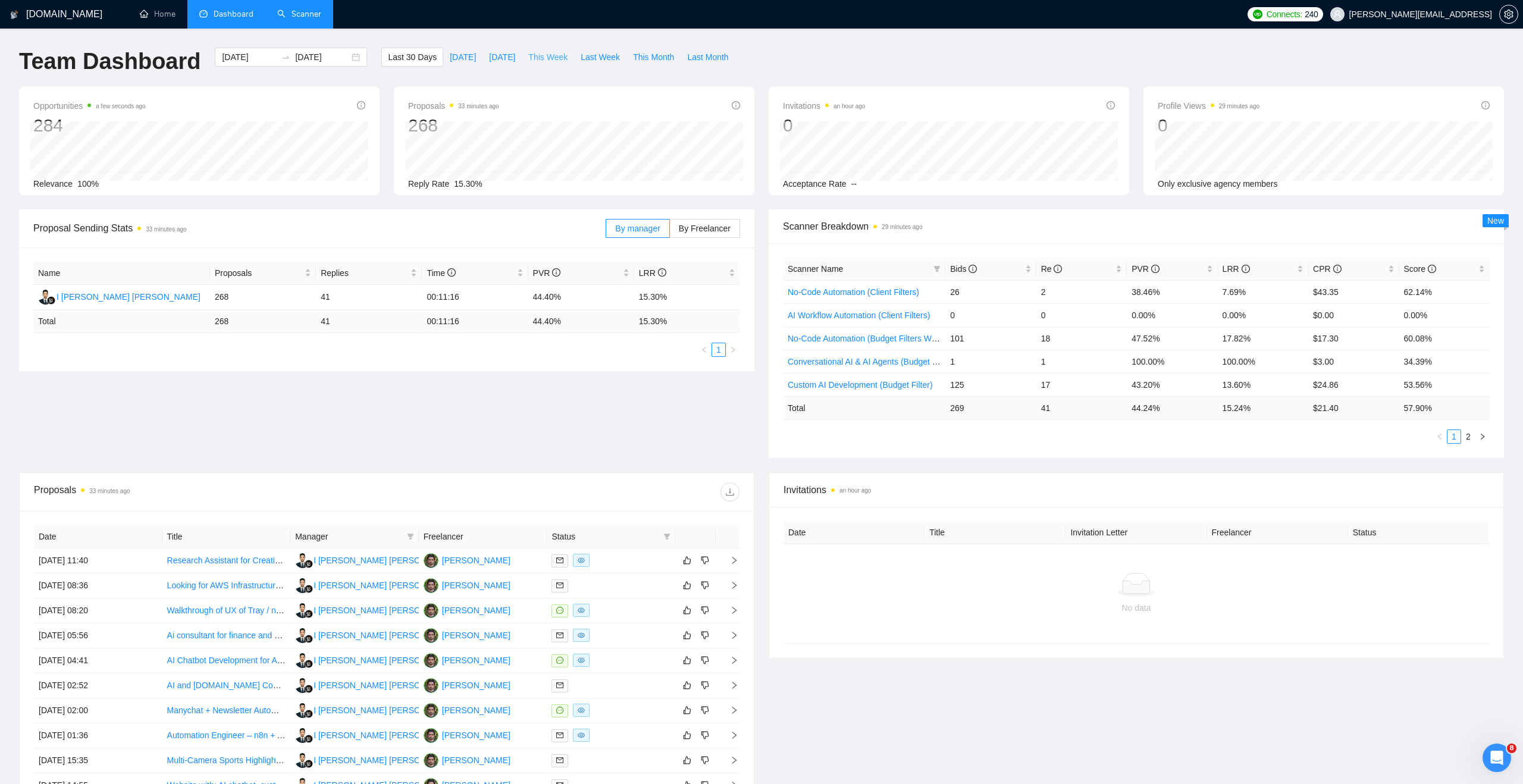
click at [541, 58] on span "This Week" at bounding box center [548, 57] width 39 height 13
type input "[DATE]"
